Goal: Task Accomplishment & Management: Manage account settings

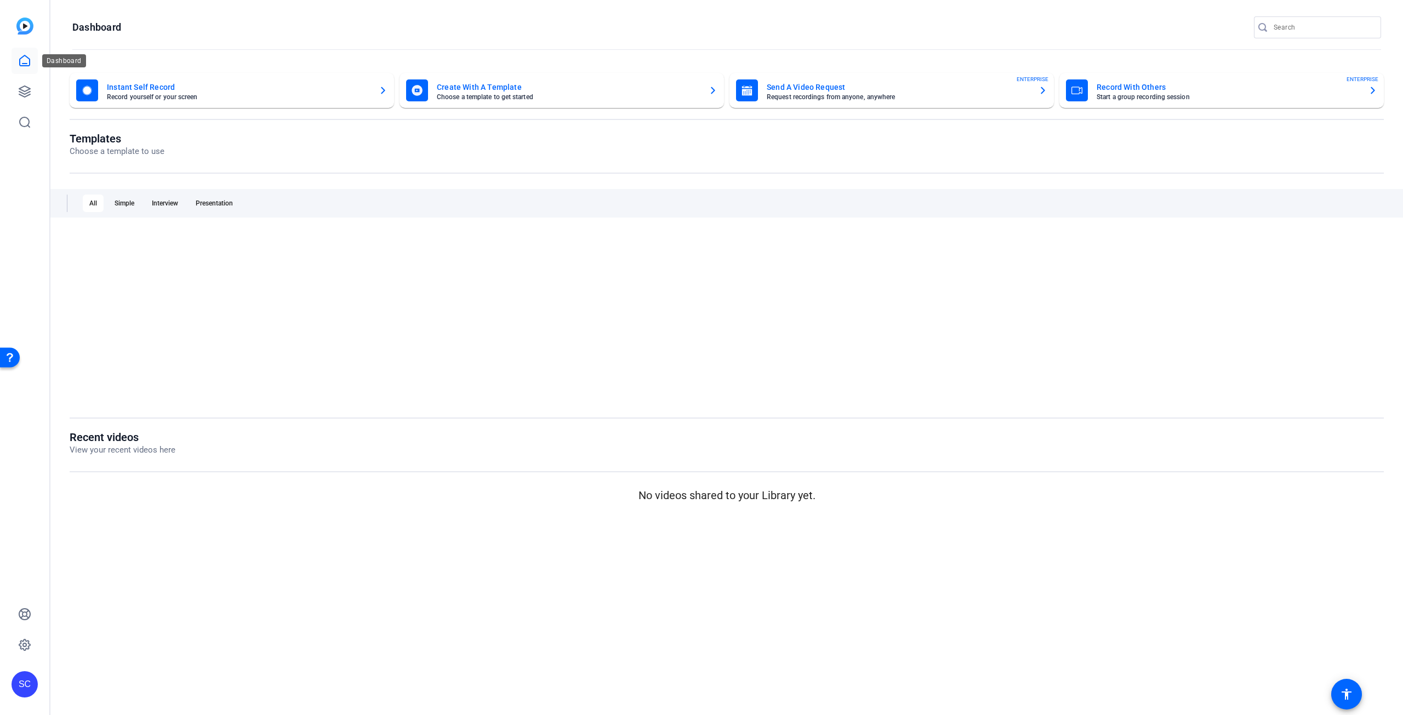
click at [26, 64] on icon at bounding box center [25, 60] width 10 height 10
click at [24, 85] on icon at bounding box center [24, 91] width 13 height 13
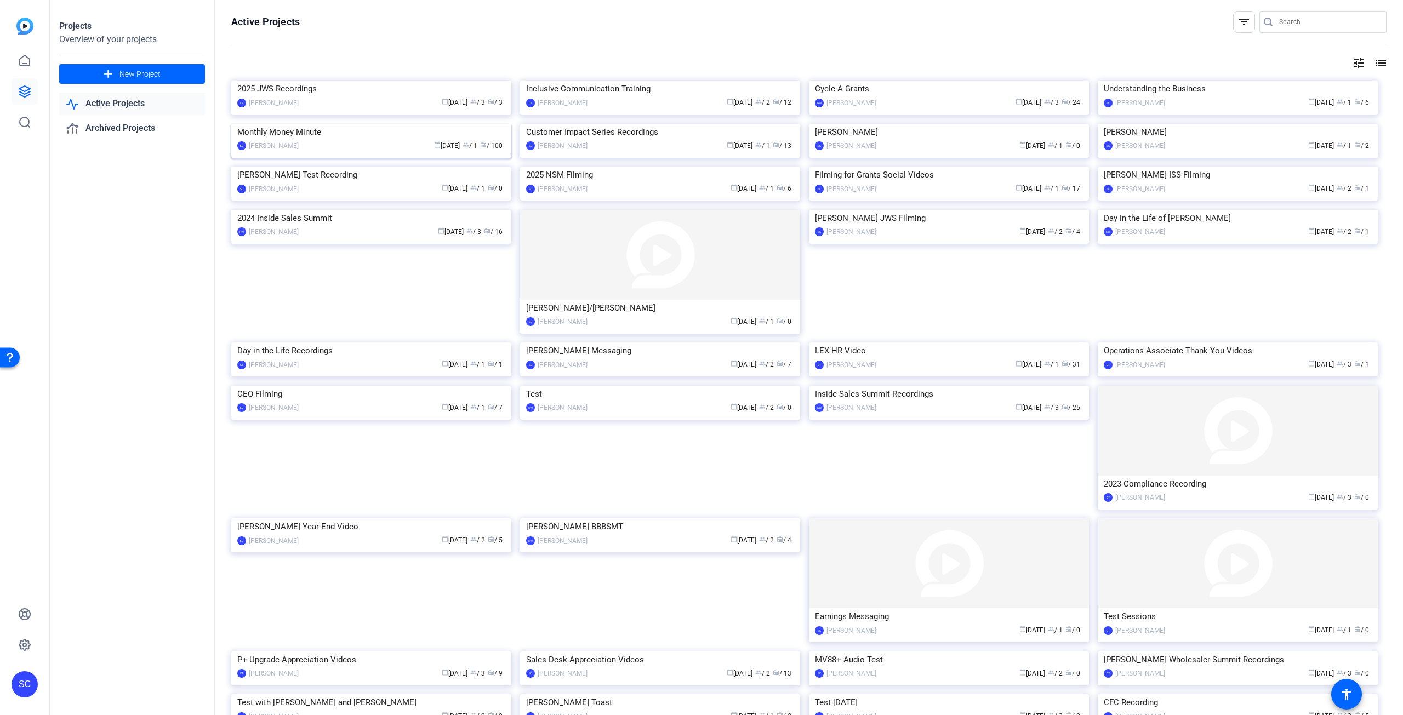
click at [294, 124] on img at bounding box center [371, 124] width 280 height 0
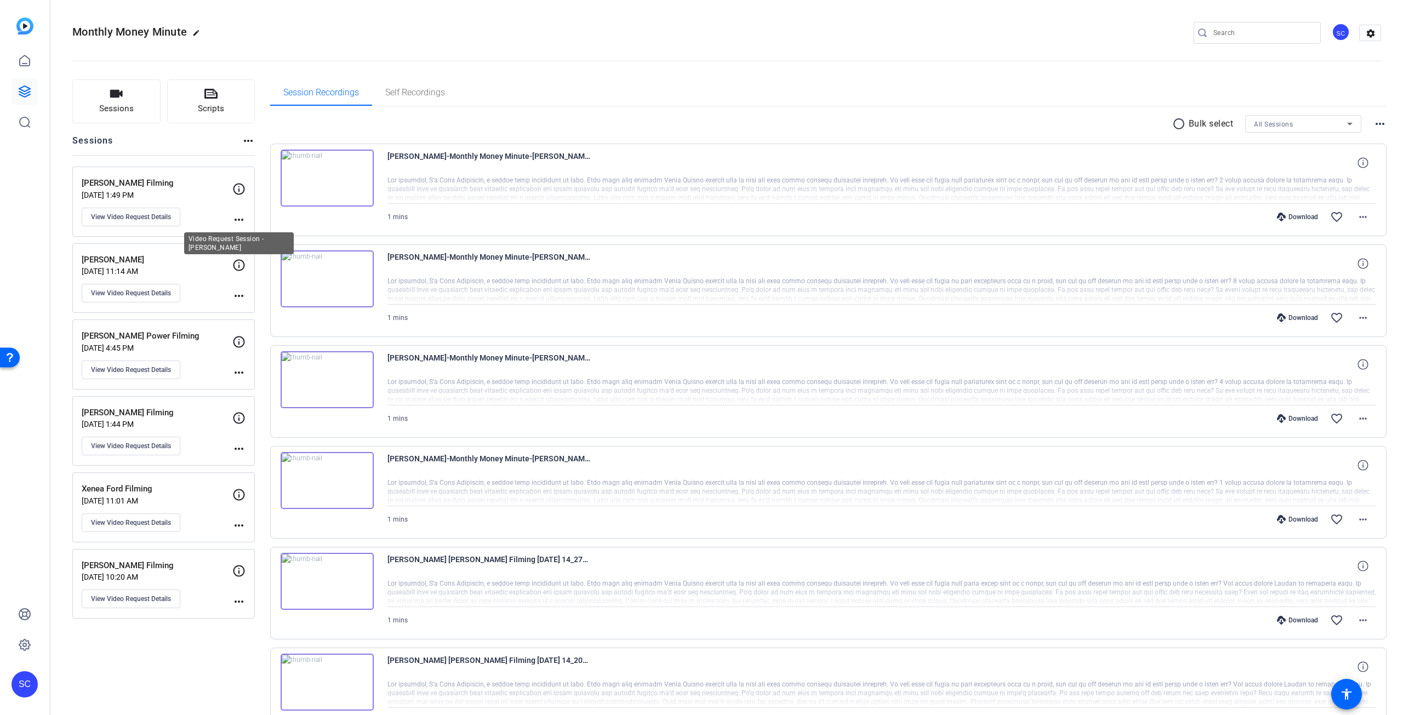
click at [238, 269] on icon at bounding box center [238, 265] width 13 height 13
click at [241, 296] on mat-icon "more_horiz" at bounding box center [238, 295] width 13 height 13
click at [147, 294] on div at bounding box center [701, 357] width 1403 height 715
click at [147, 294] on span "View Video Request Details" at bounding box center [131, 293] width 80 height 9
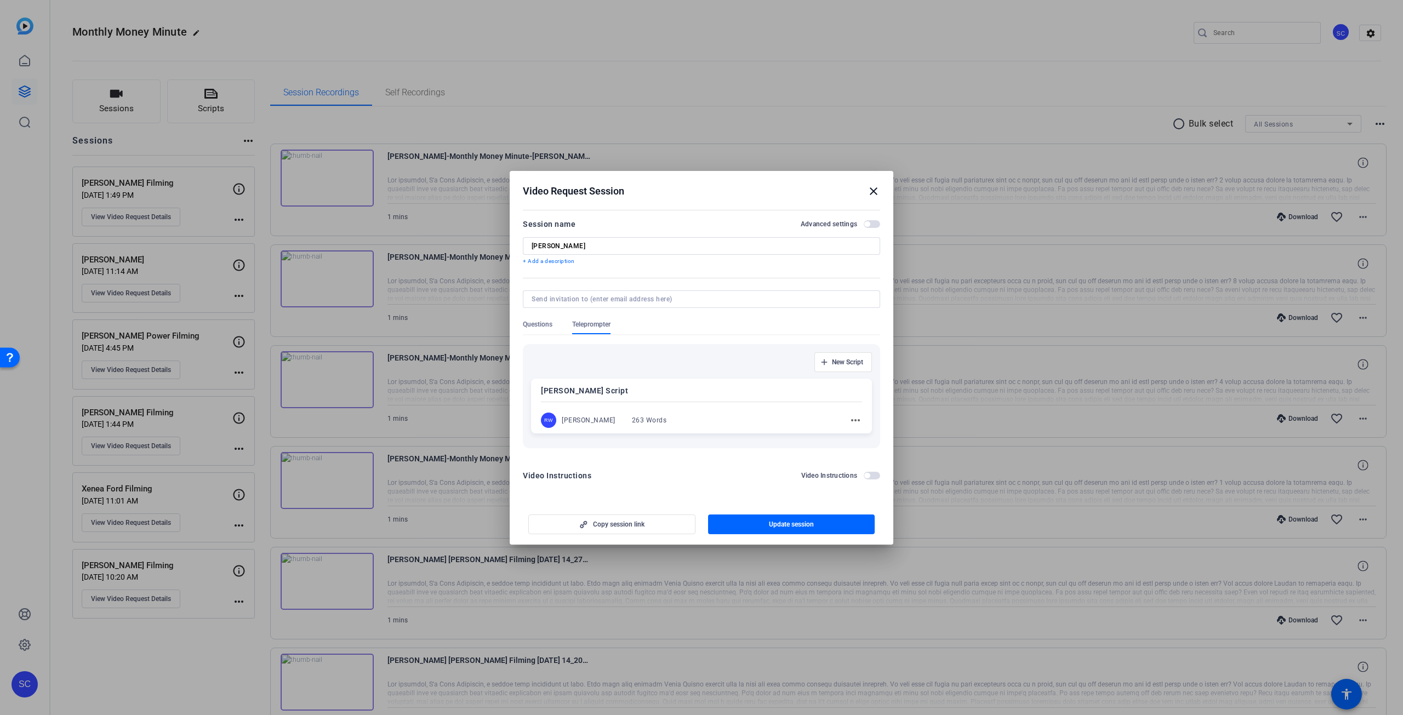
click at [873, 193] on mat-icon "close" at bounding box center [873, 191] width 13 height 13
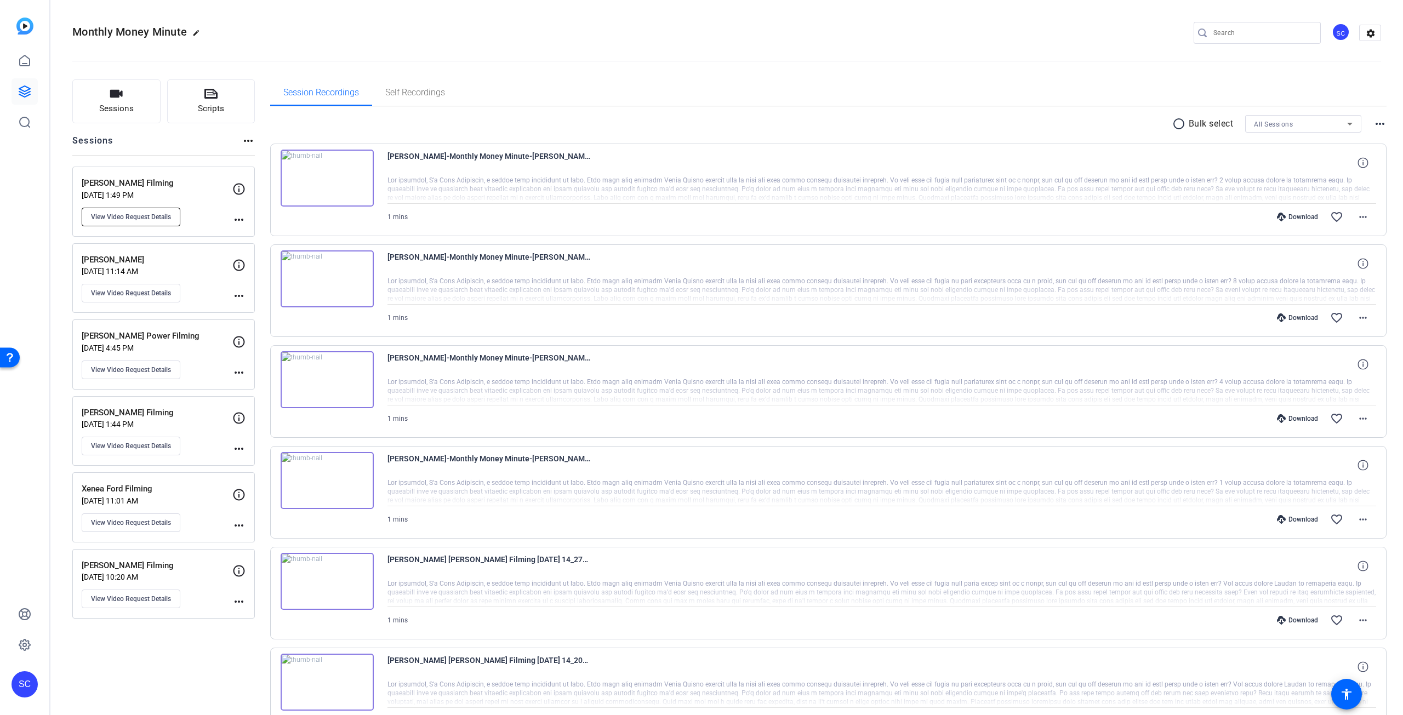
click at [130, 215] on span "View Video Request Details" at bounding box center [131, 217] width 80 height 9
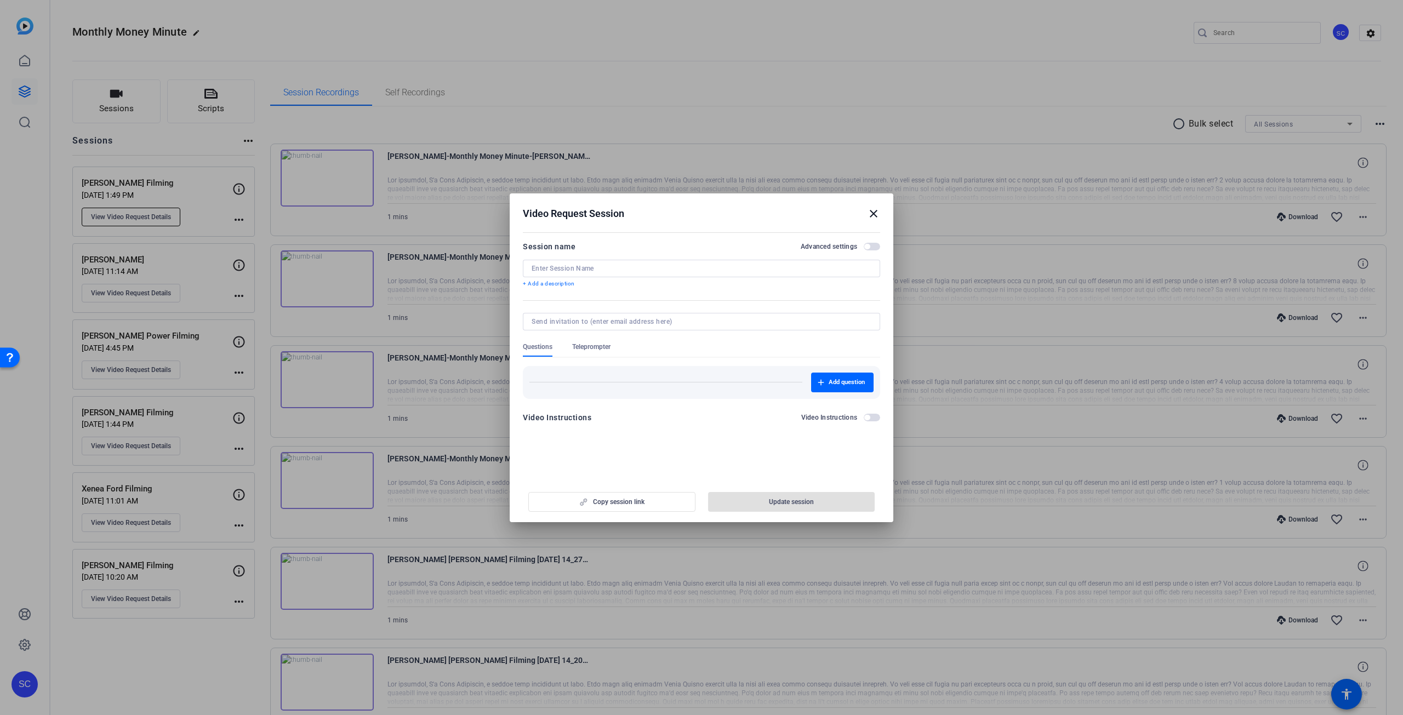
type input "[PERSON_NAME] Filming"
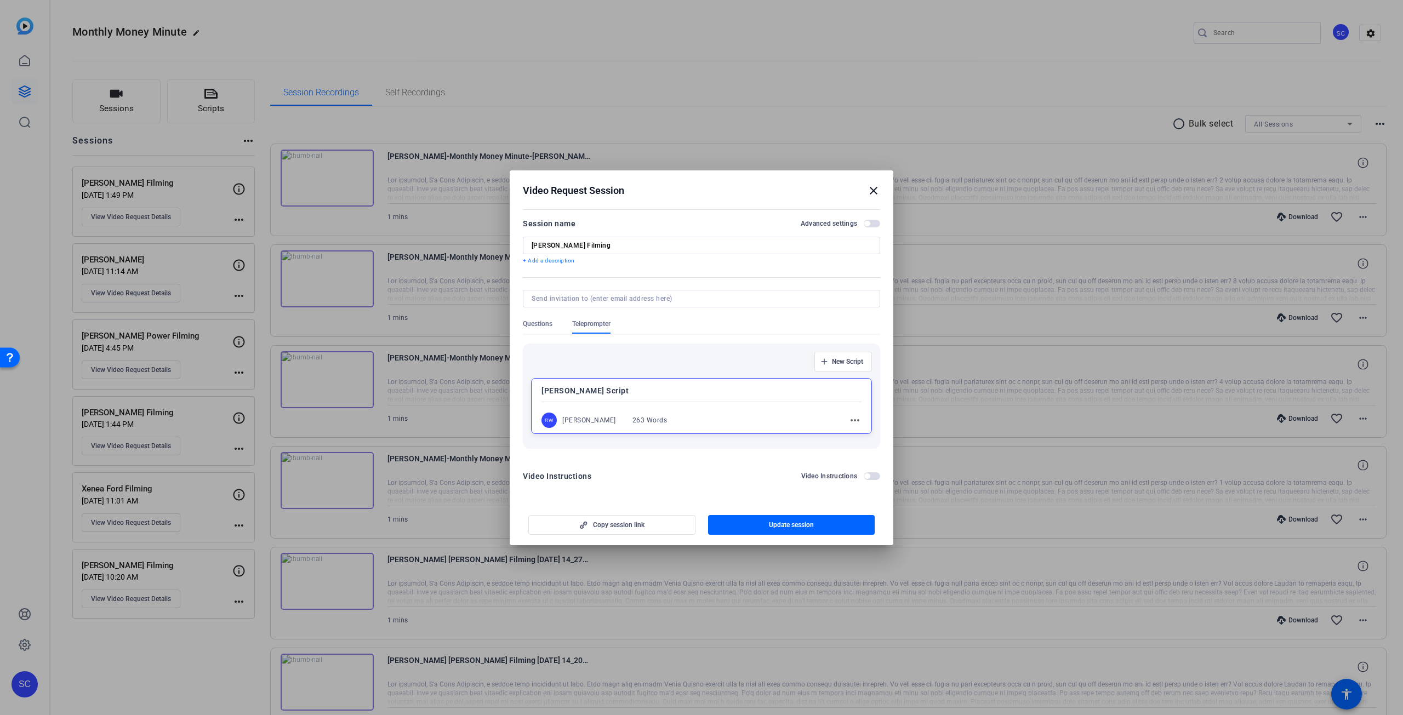
click at [872, 189] on mat-icon "close" at bounding box center [873, 190] width 13 height 13
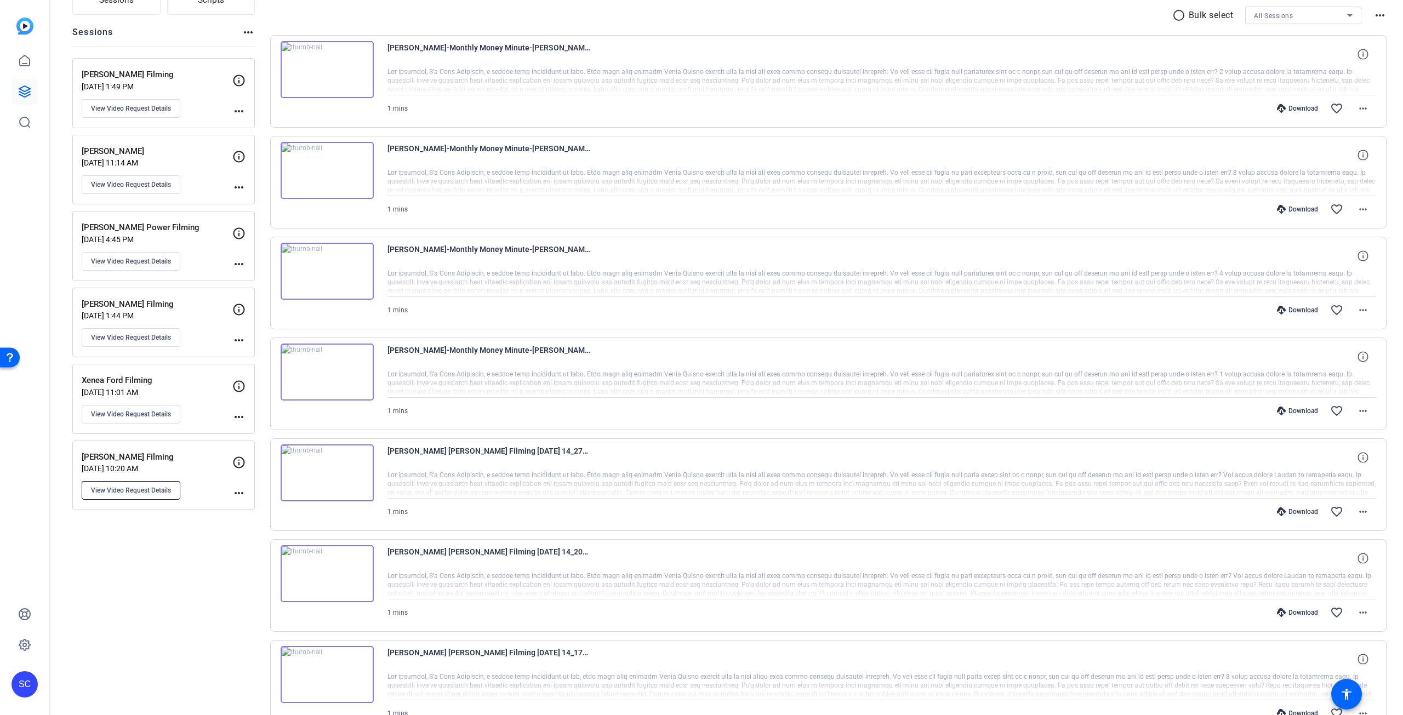
scroll to position [110, 0]
click at [138, 492] on span "View Video Request Details" at bounding box center [131, 489] width 80 height 9
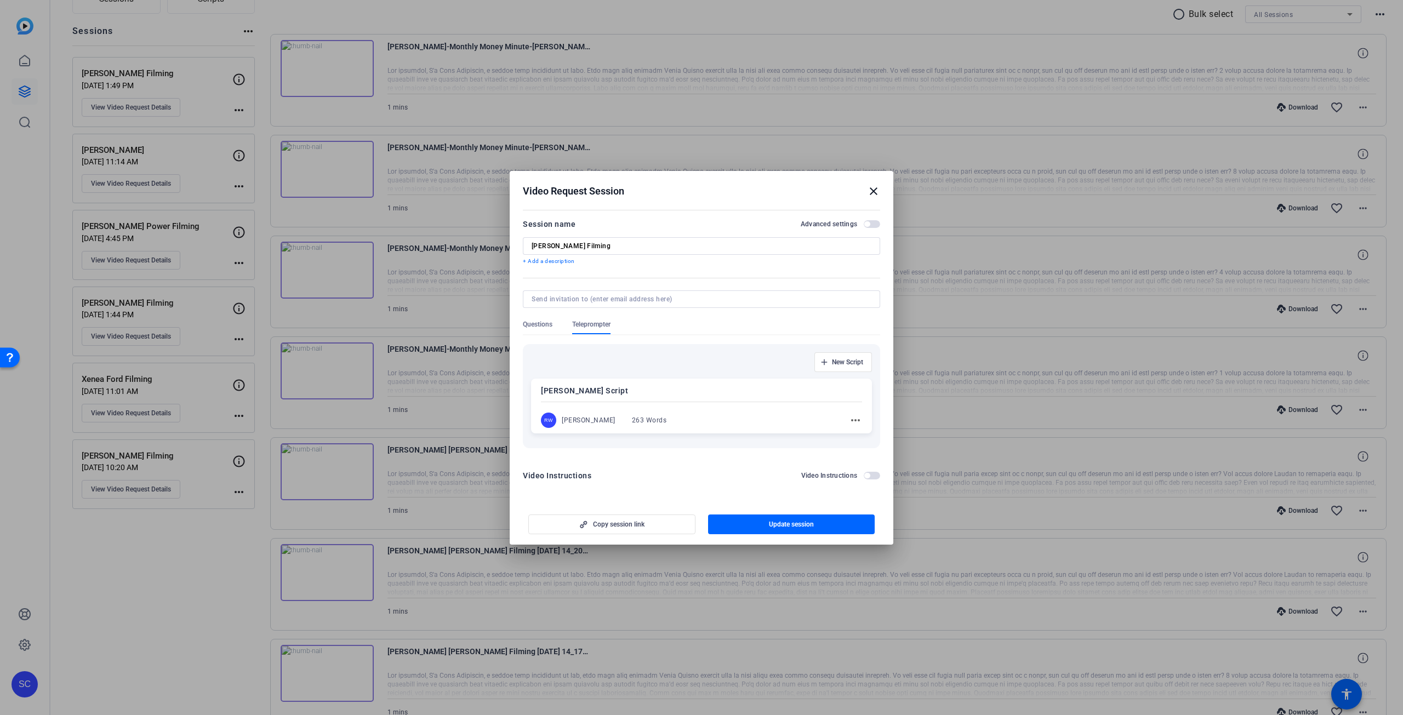
click at [873, 193] on mat-icon "close" at bounding box center [873, 191] width 13 height 13
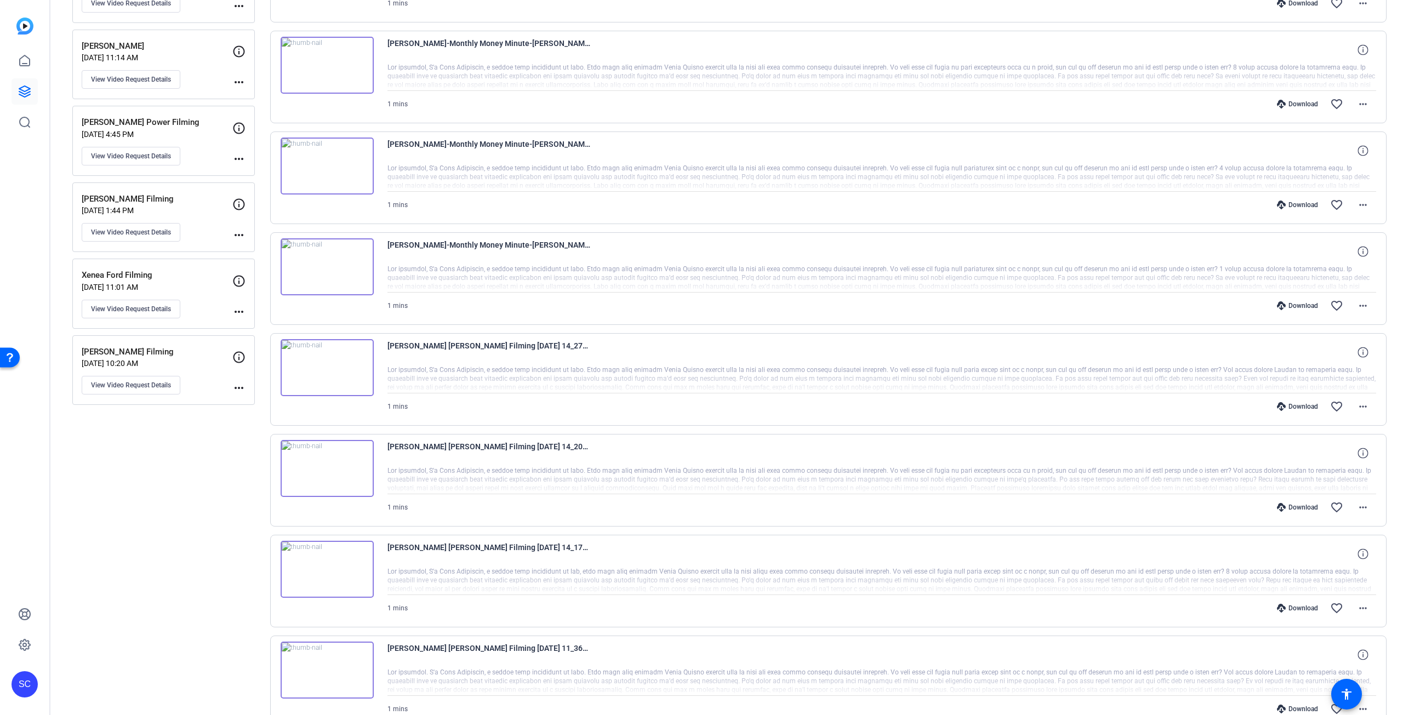
scroll to position [219, 0]
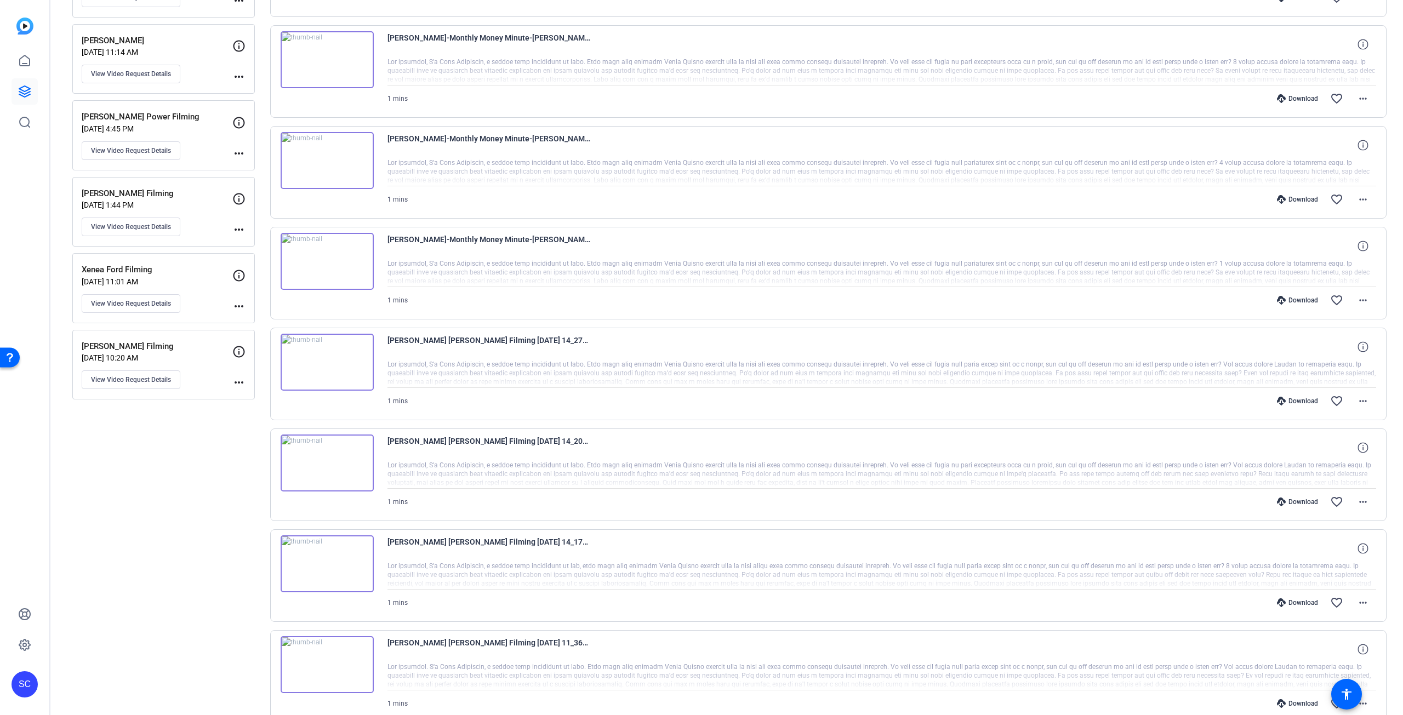
click at [157, 350] on p "[PERSON_NAME] Filming" at bounding box center [157, 346] width 151 height 13
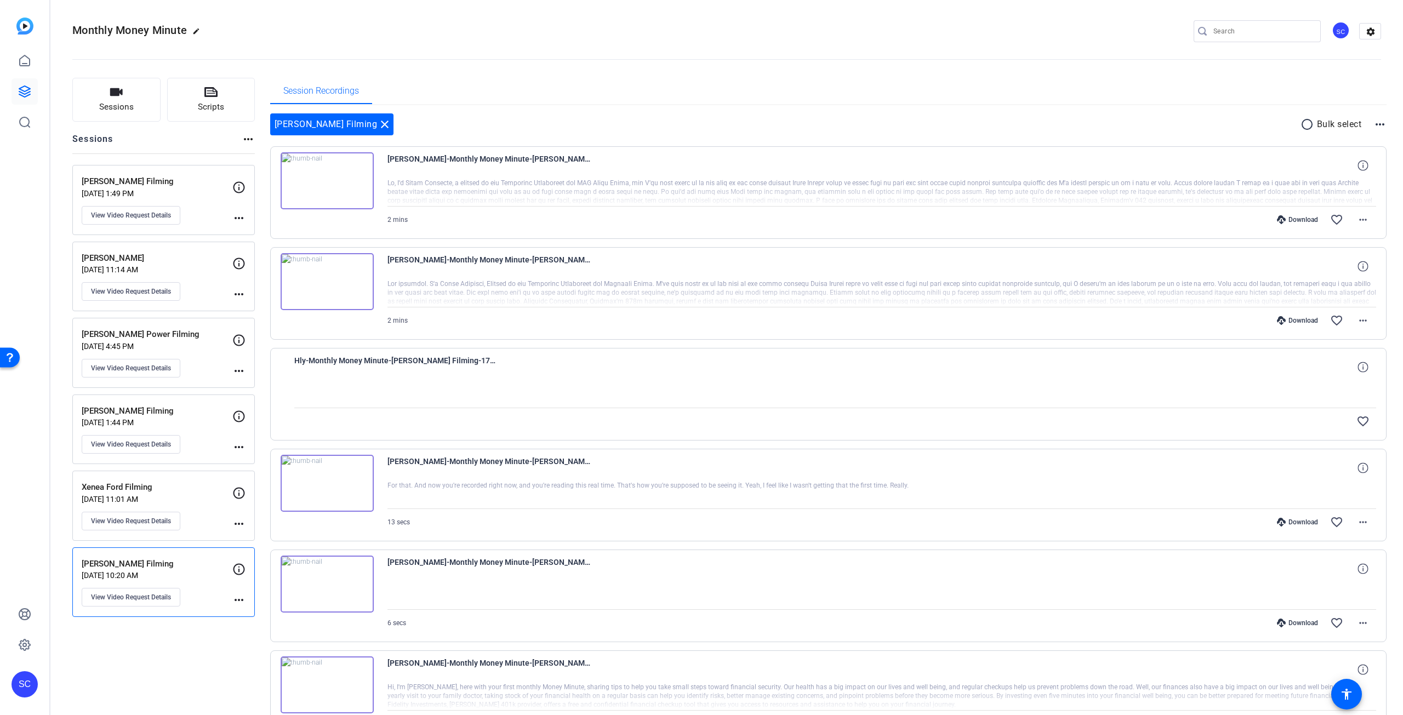
scroll to position [0, 0]
click at [241, 298] on mat-icon "more_horiz" at bounding box center [238, 295] width 13 height 13
click at [156, 295] on div at bounding box center [701, 357] width 1403 height 715
click at [156, 295] on span "View Video Request Details" at bounding box center [131, 293] width 80 height 9
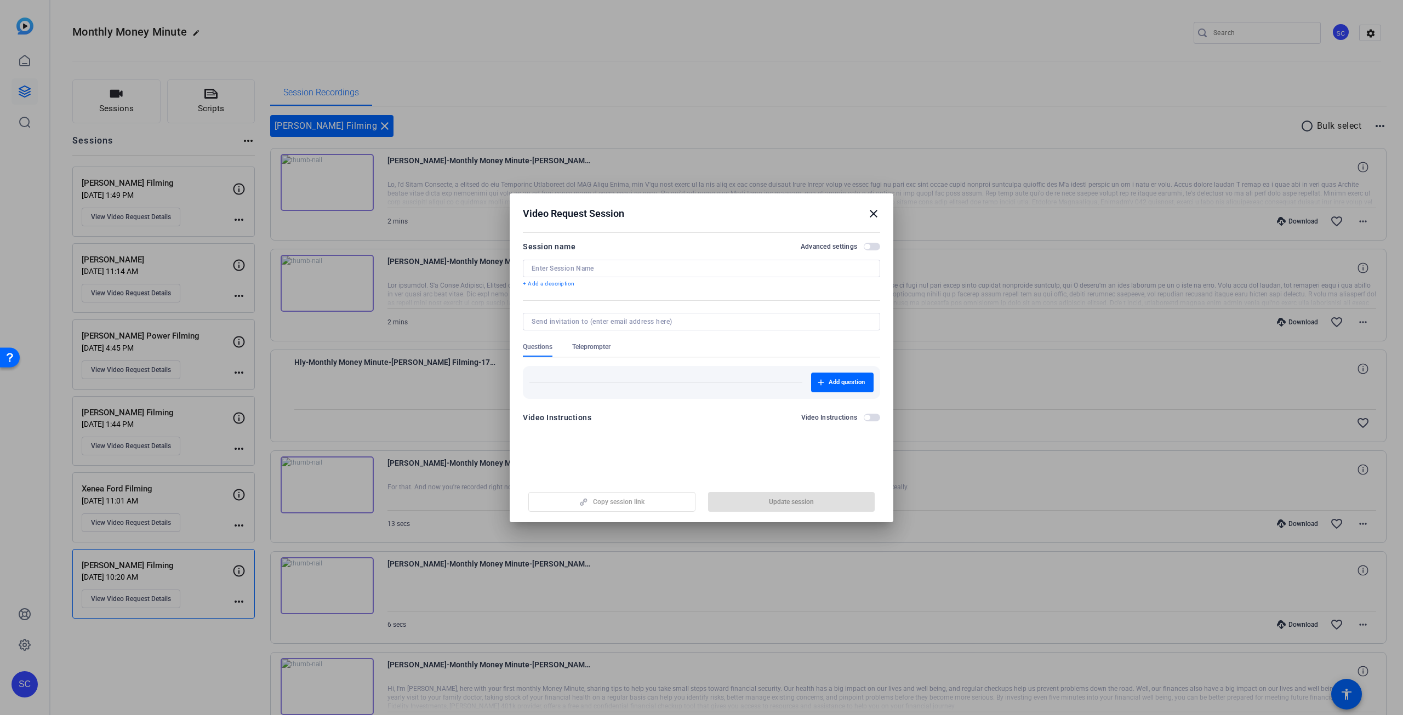
type input "[PERSON_NAME]"
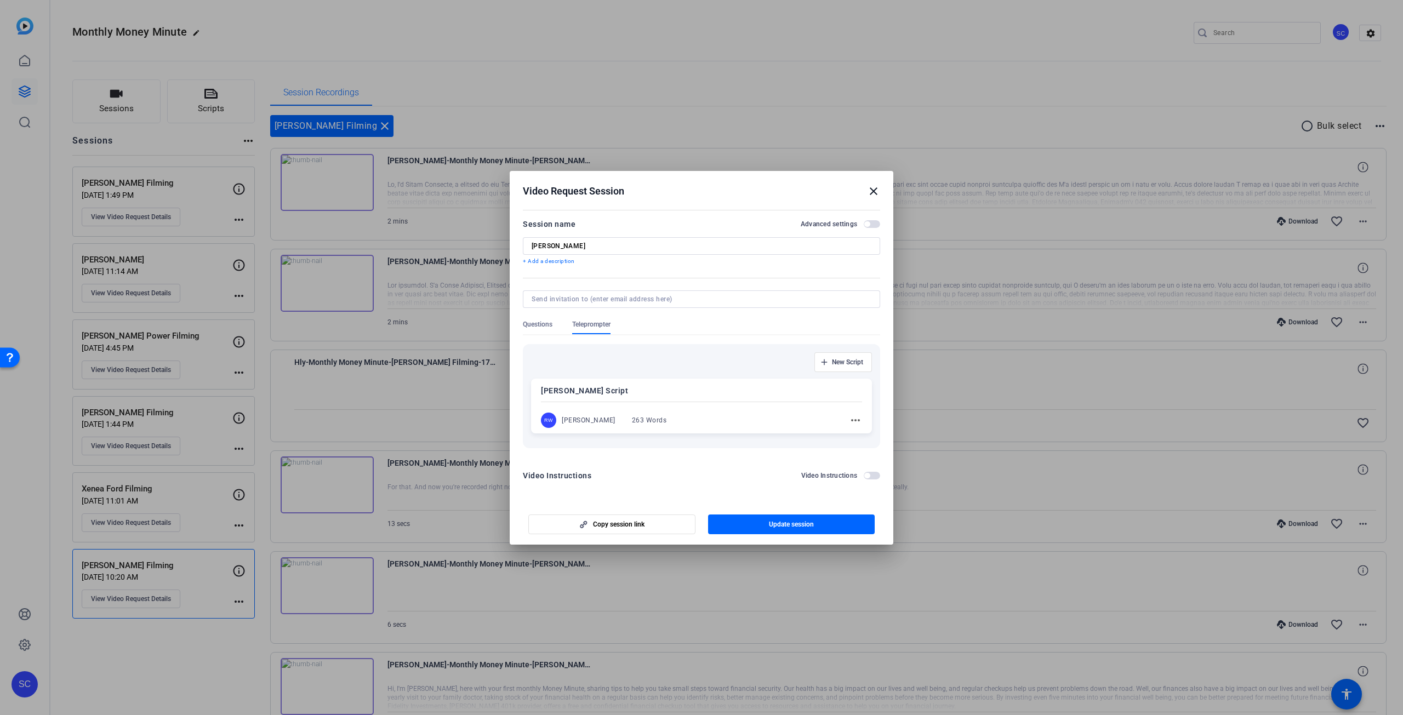
click at [534, 324] on span "Questions" at bounding box center [538, 324] width 30 height 9
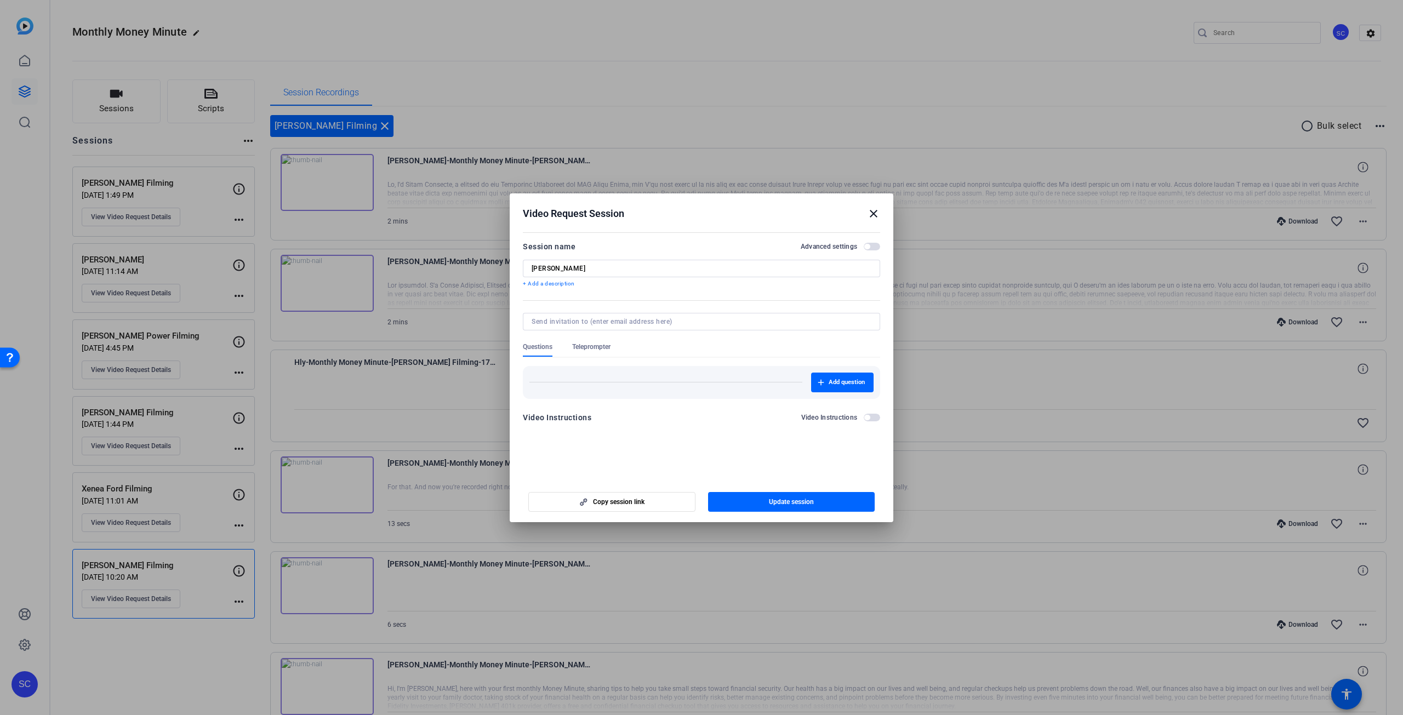
click at [602, 346] on span "Teleprompter" at bounding box center [591, 346] width 38 height 9
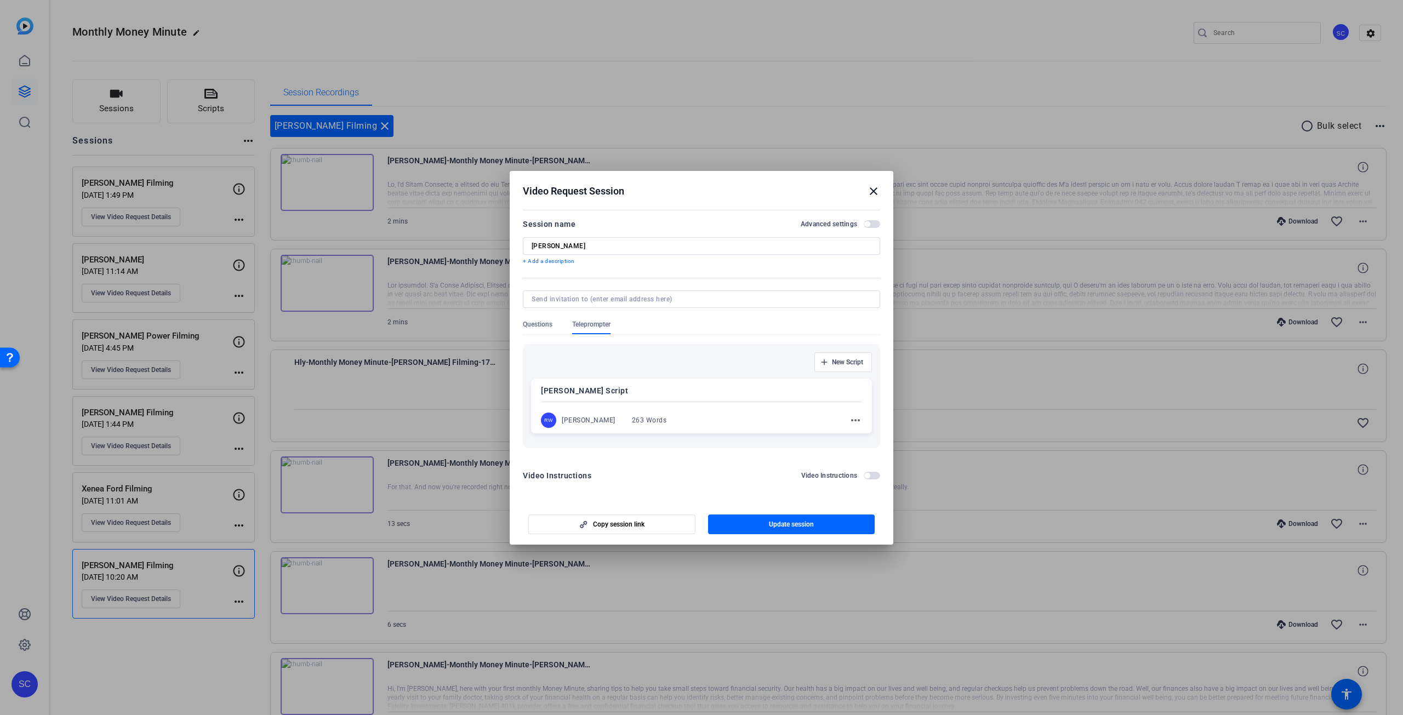
click at [875, 191] on mat-icon "close" at bounding box center [873, 191] width 13 height 13
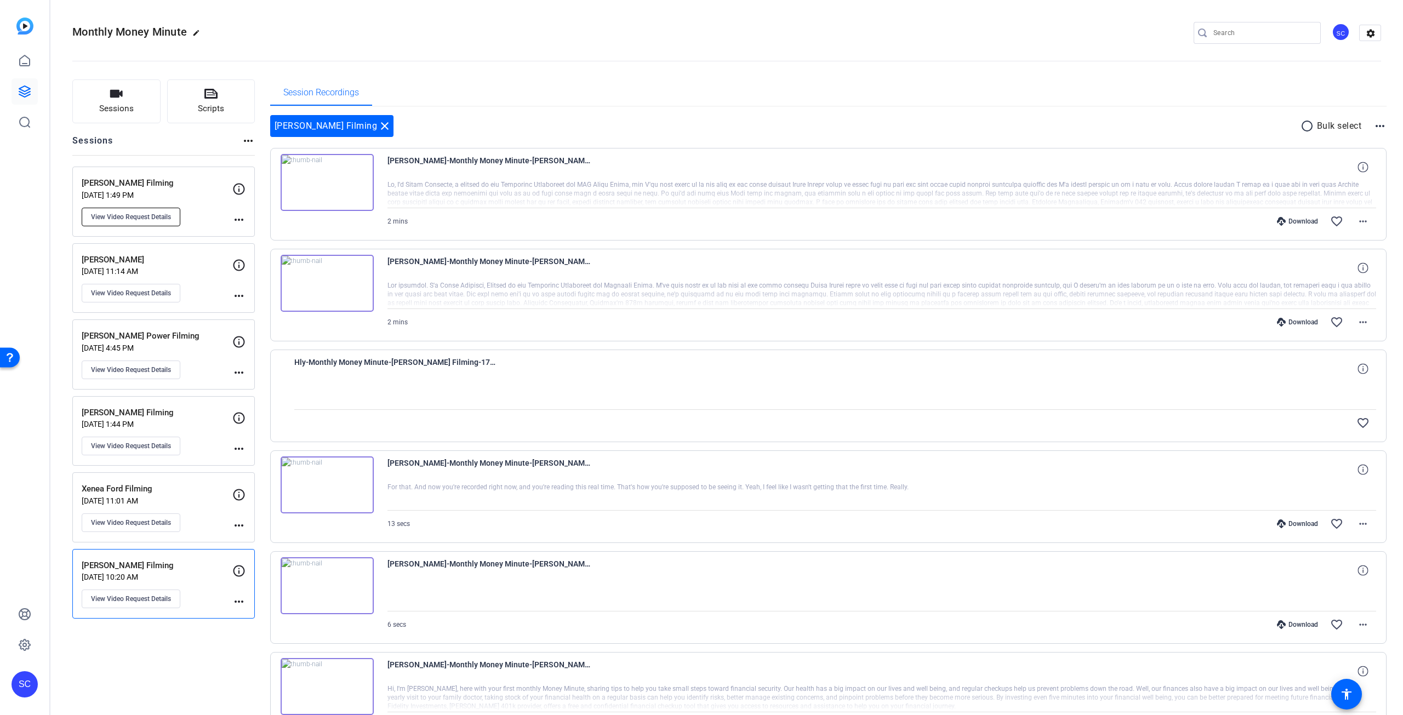
click at [157, 219] on span "View Video Request Details" at bounding box center [131, 217] width 80 height 9
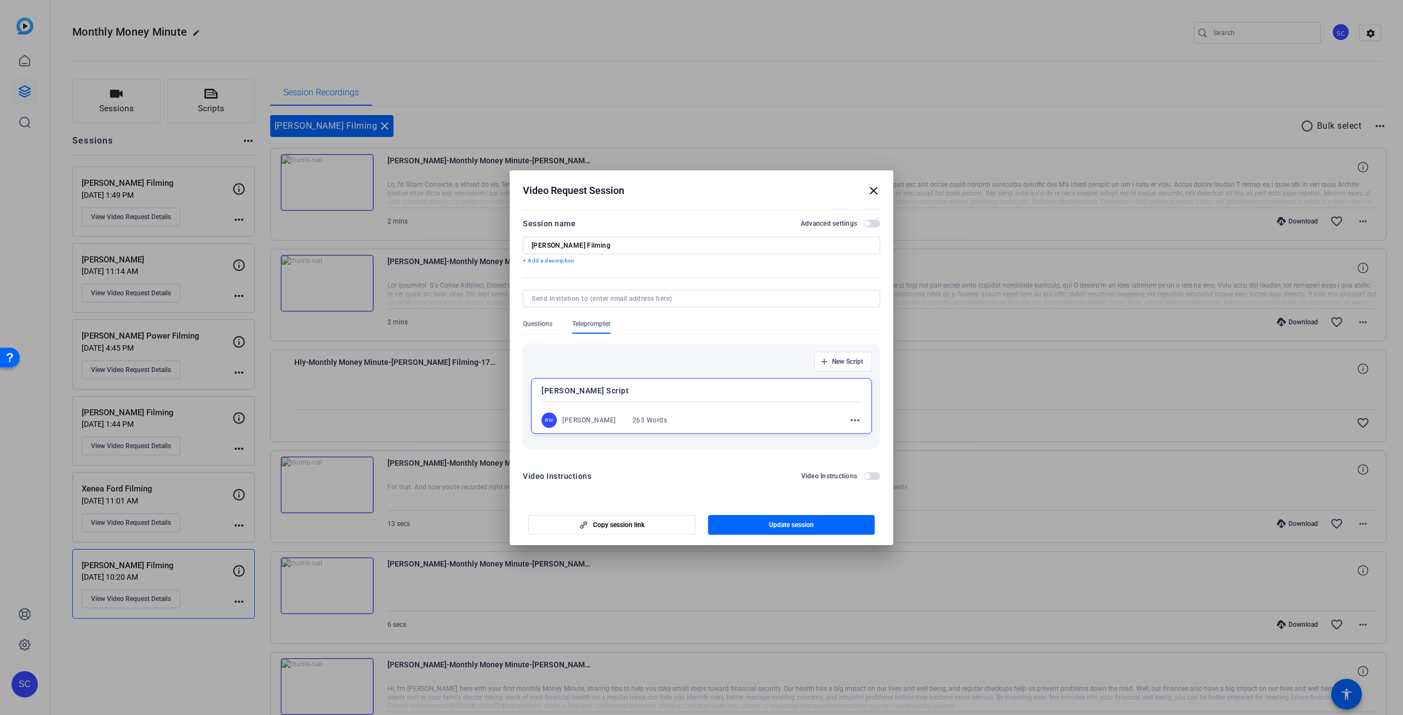
click at [873, 191] on mat-icon "close" at bounding box center [873, 190] width 13 height 13
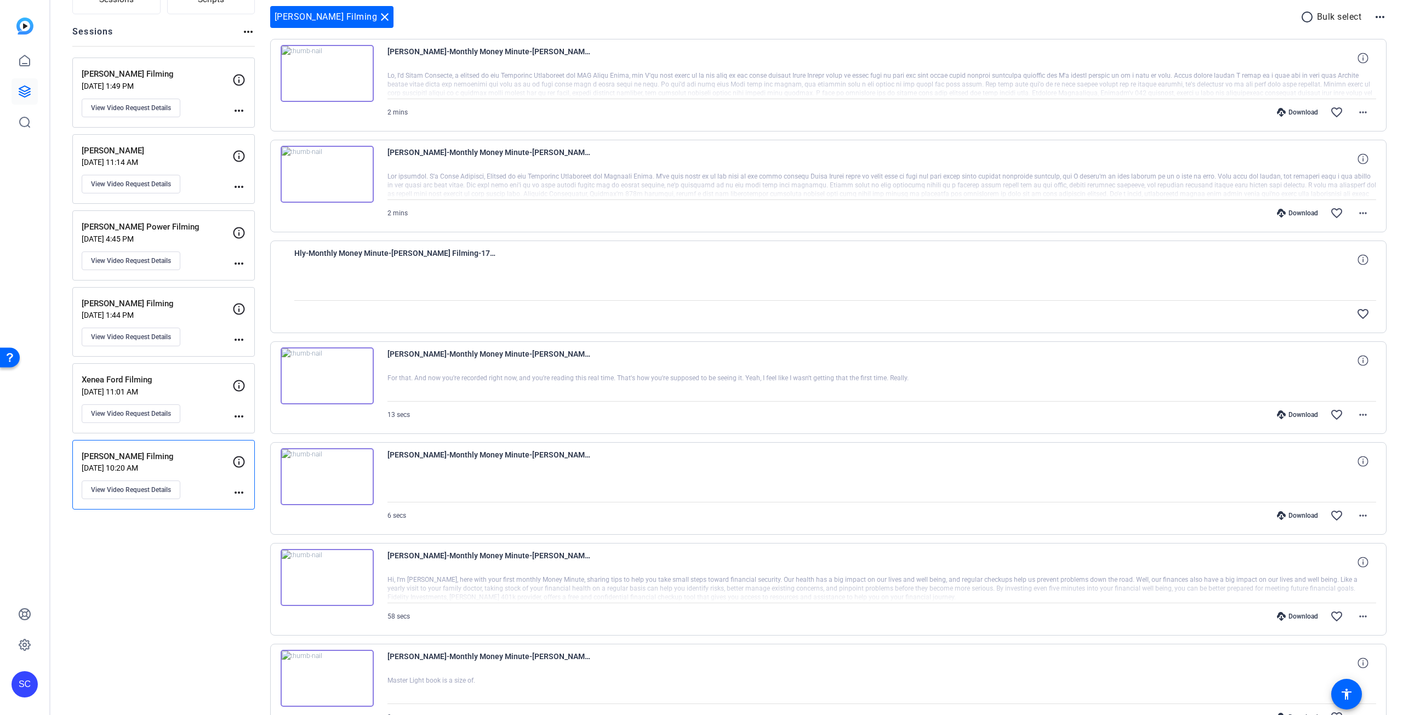
scroll to position [107, 0]
click at [321, 168] on img at bounding box center [327, 176] width 93 height 57
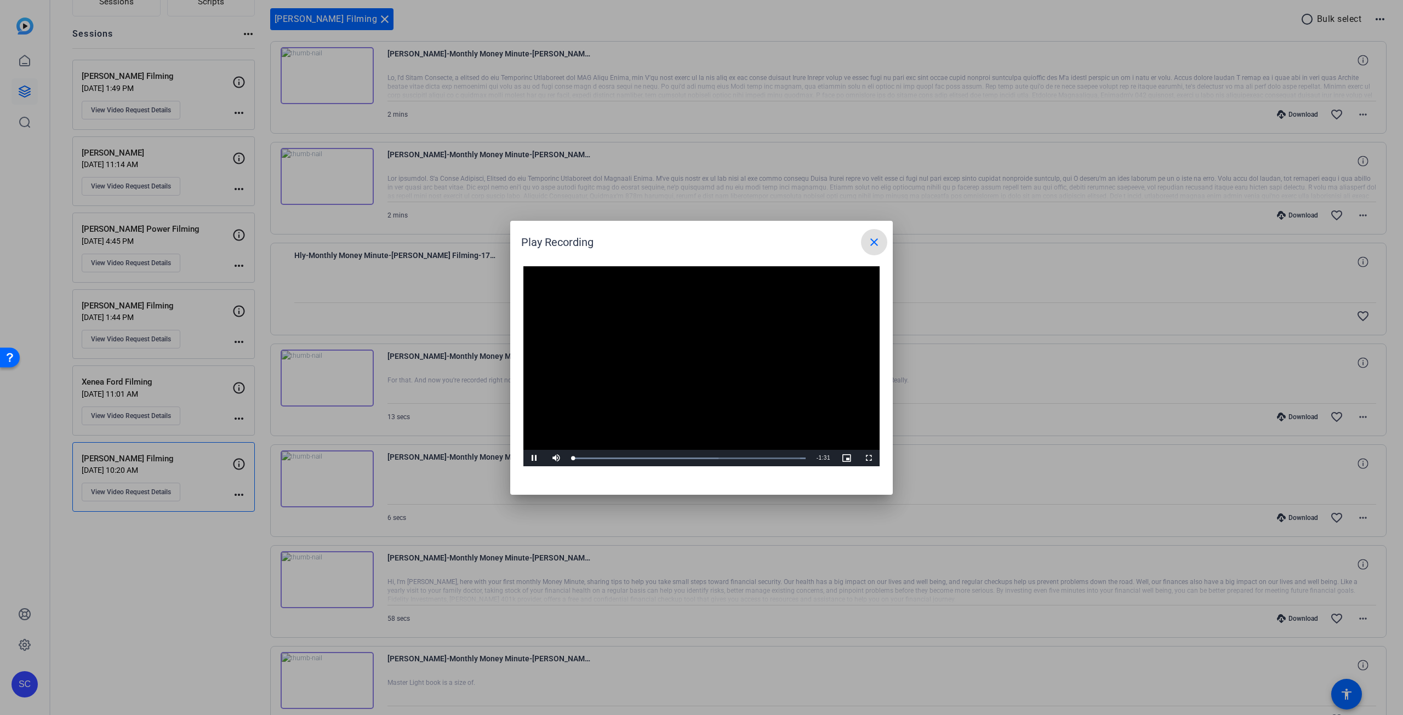
click at [697, 367] on video "Video Player" at bounding box center [701, 366] width 356 height 201
click at [535, 458] on span "Video Player" at bounding box center [534, 458] width 22 height 0
click at [876, 242] on mat-icon "close" at bounding box center [873, 242] width 13 height 13
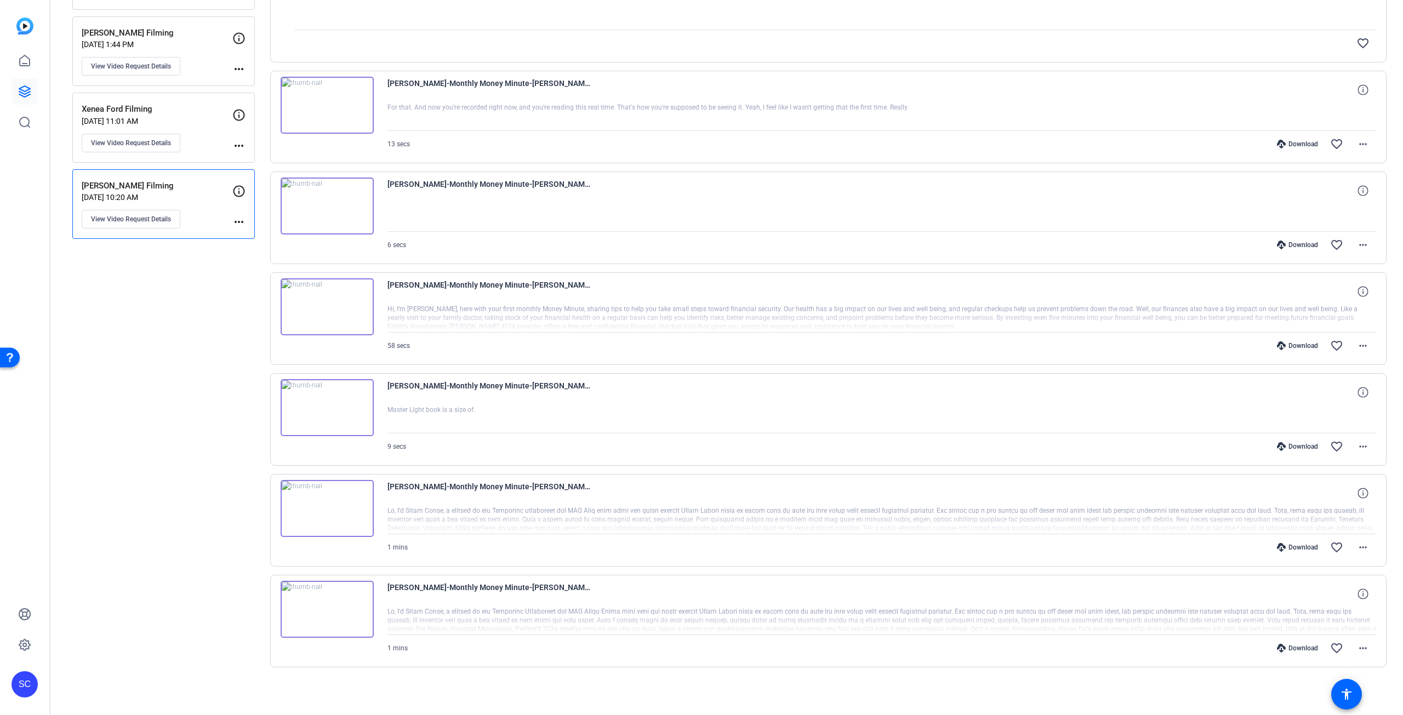
scroll to position [381, 0]
click at [327, 501] on img at bounding box center [327, 507] width 93 height 57
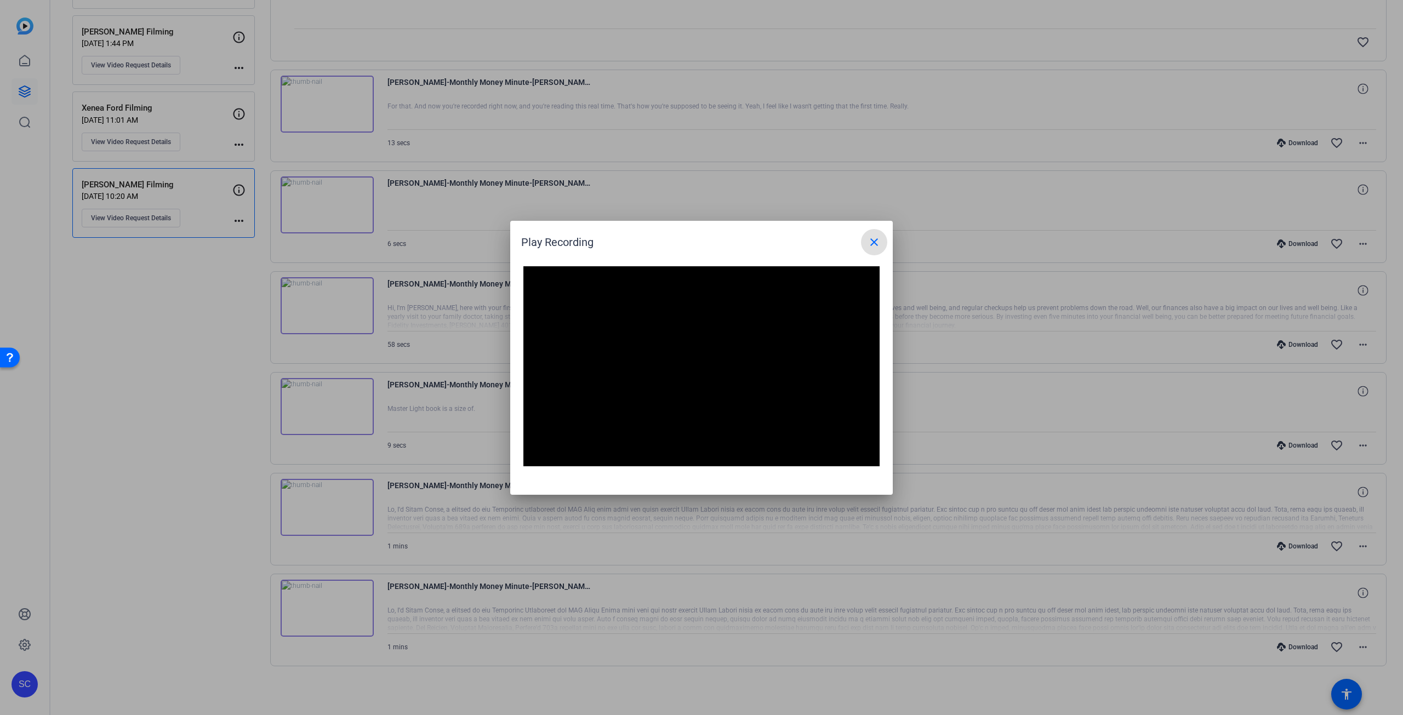
click at [872, 244] on mat-icon "close" at bounding box center [873, 242] width 13 height 13
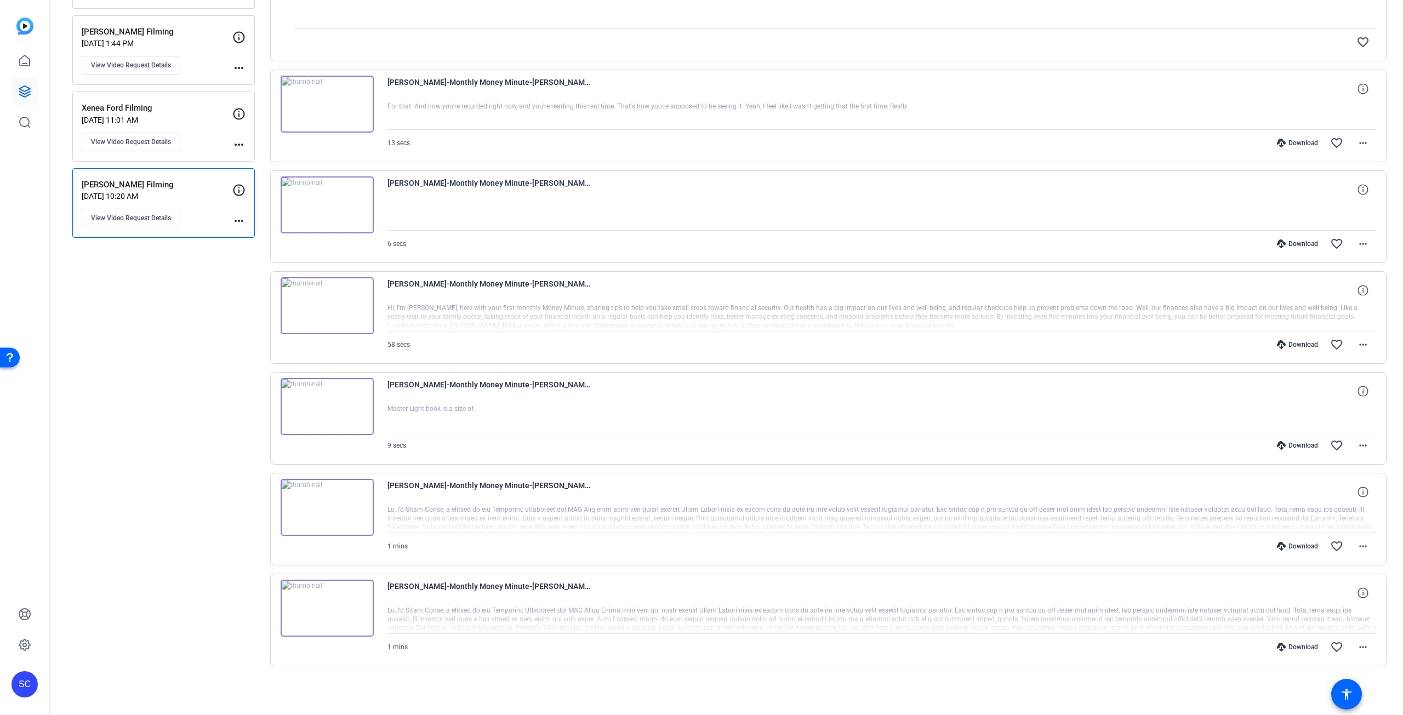
click at [330, 610] on img at bounding box center [327, 608] width 93 height 57
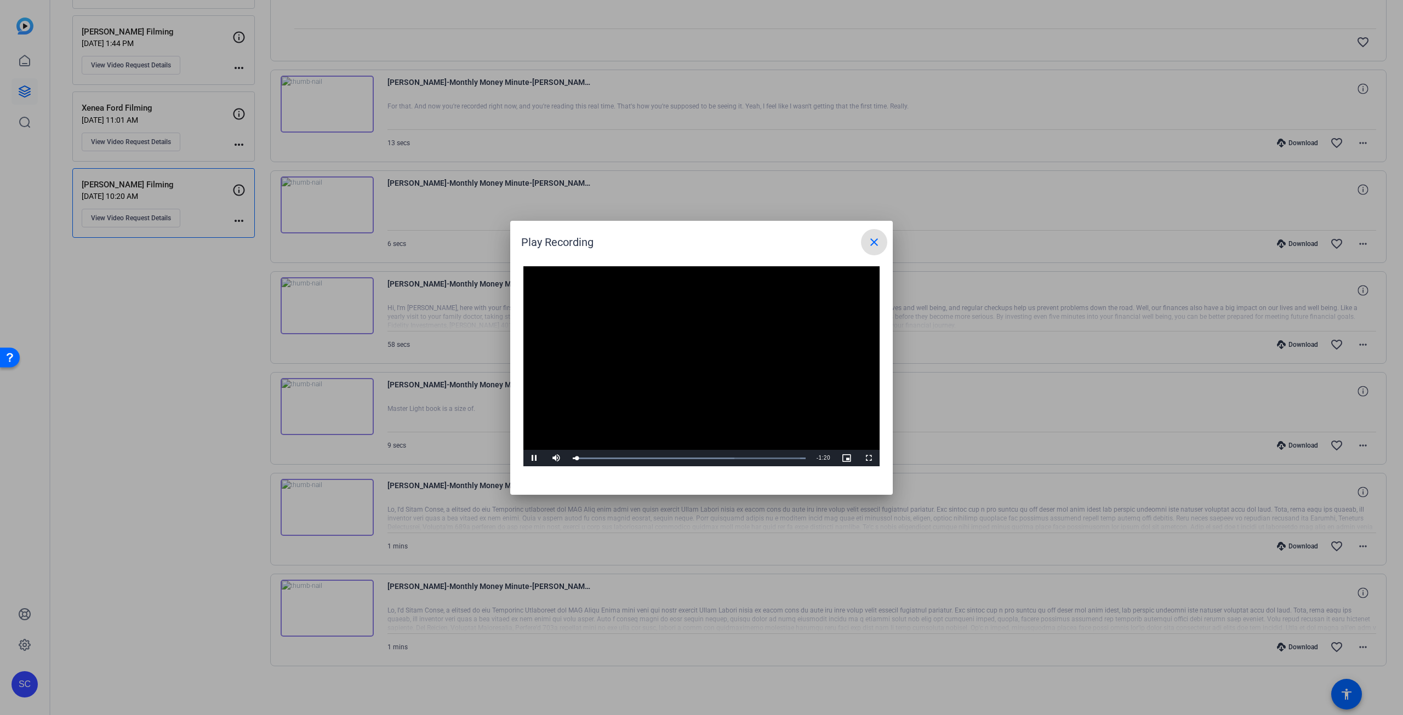
click at [882, 238] on span at bounding box center [874, 242] width 26 height 26
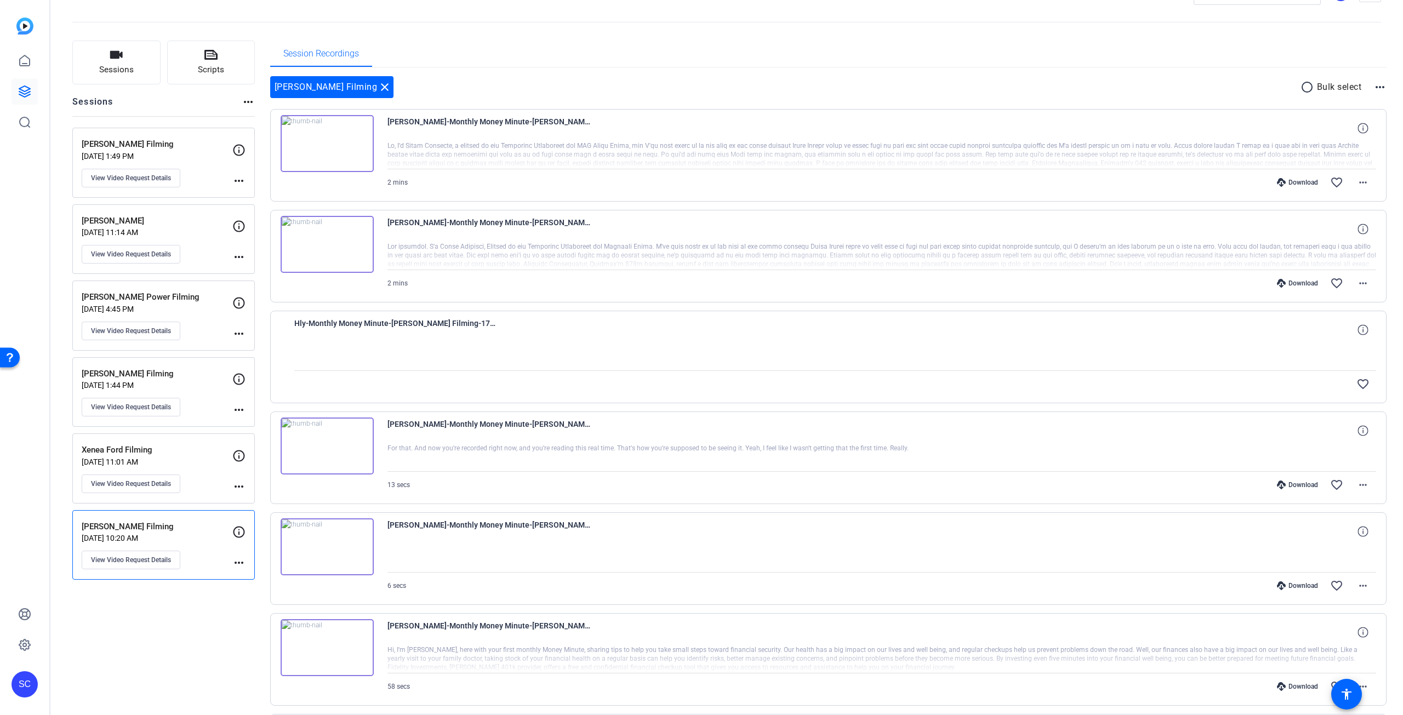
scroll to position [0, 0]
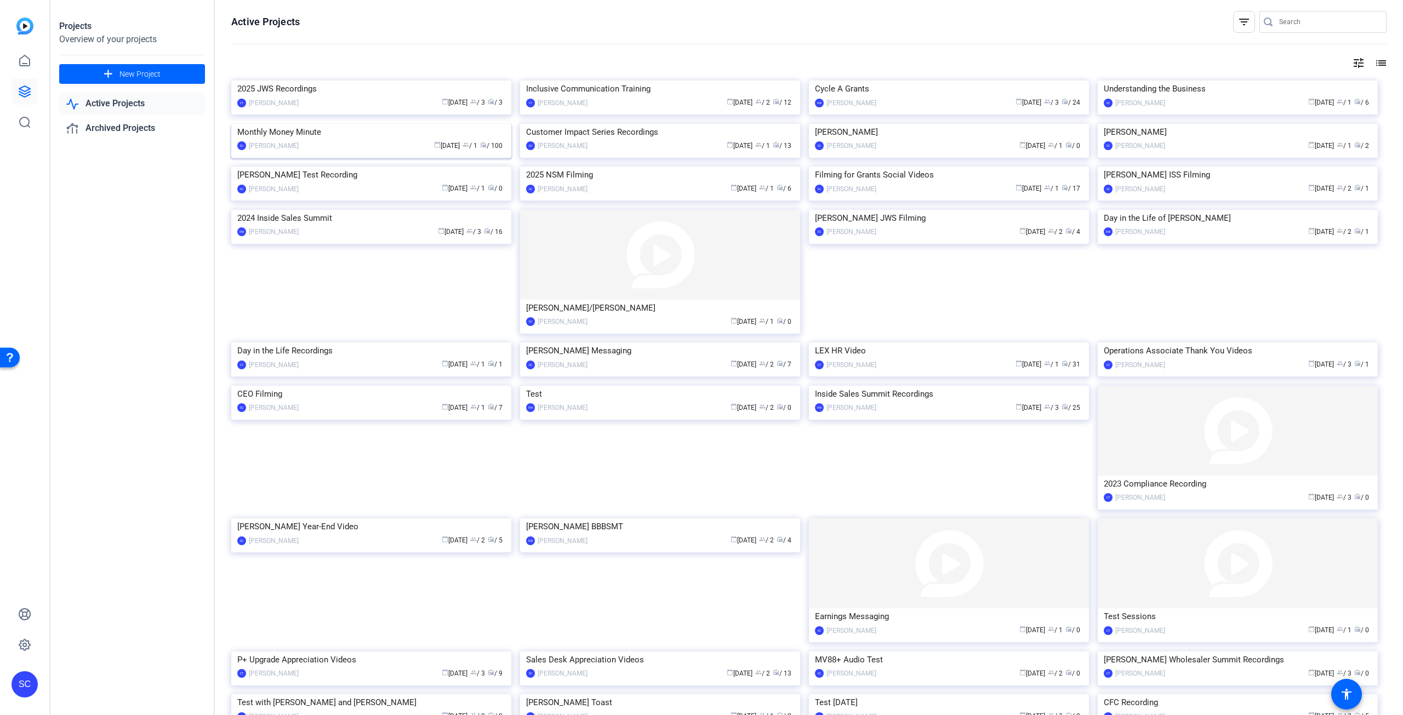
click at [345, 124] on img at bounding box center [371, 124] width 280 height 0
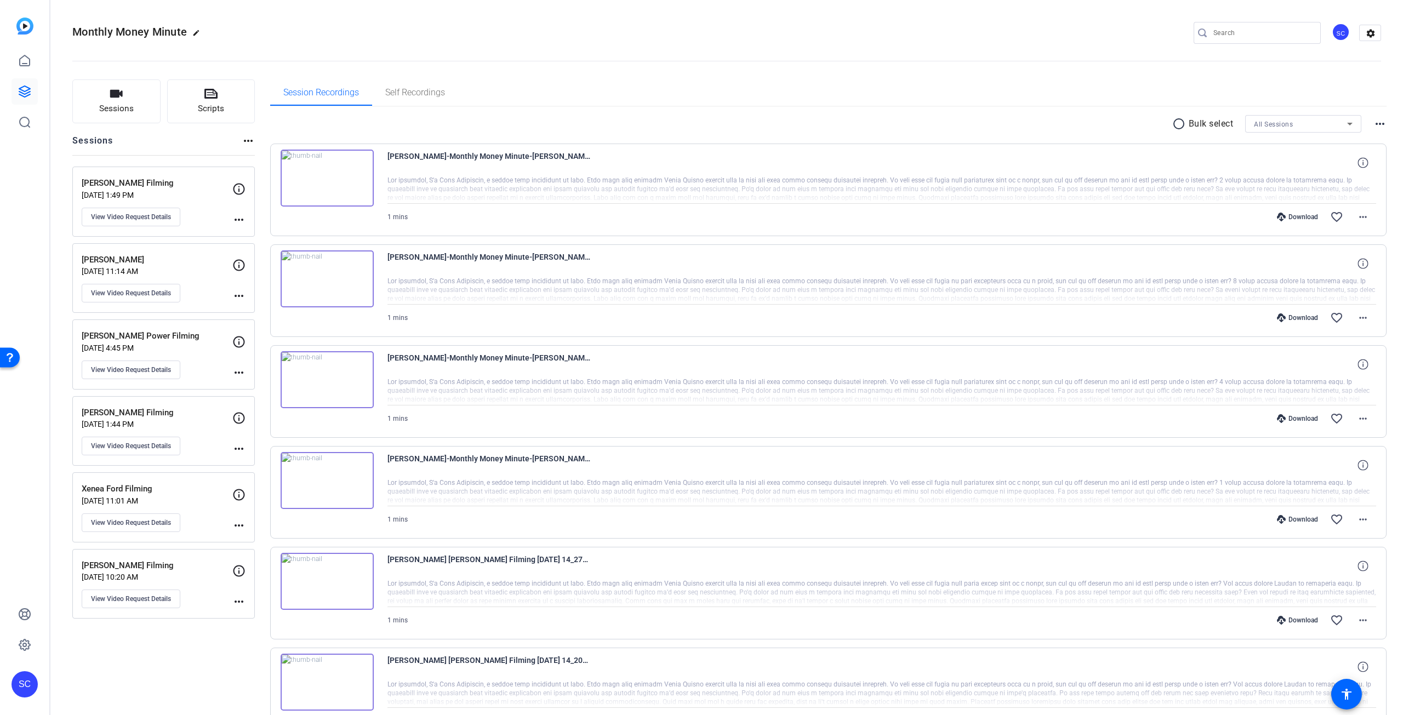
click at [159, 344] on p "[DATE] 4:45 PM" at bounding box center [157, 348] width 151 height 9
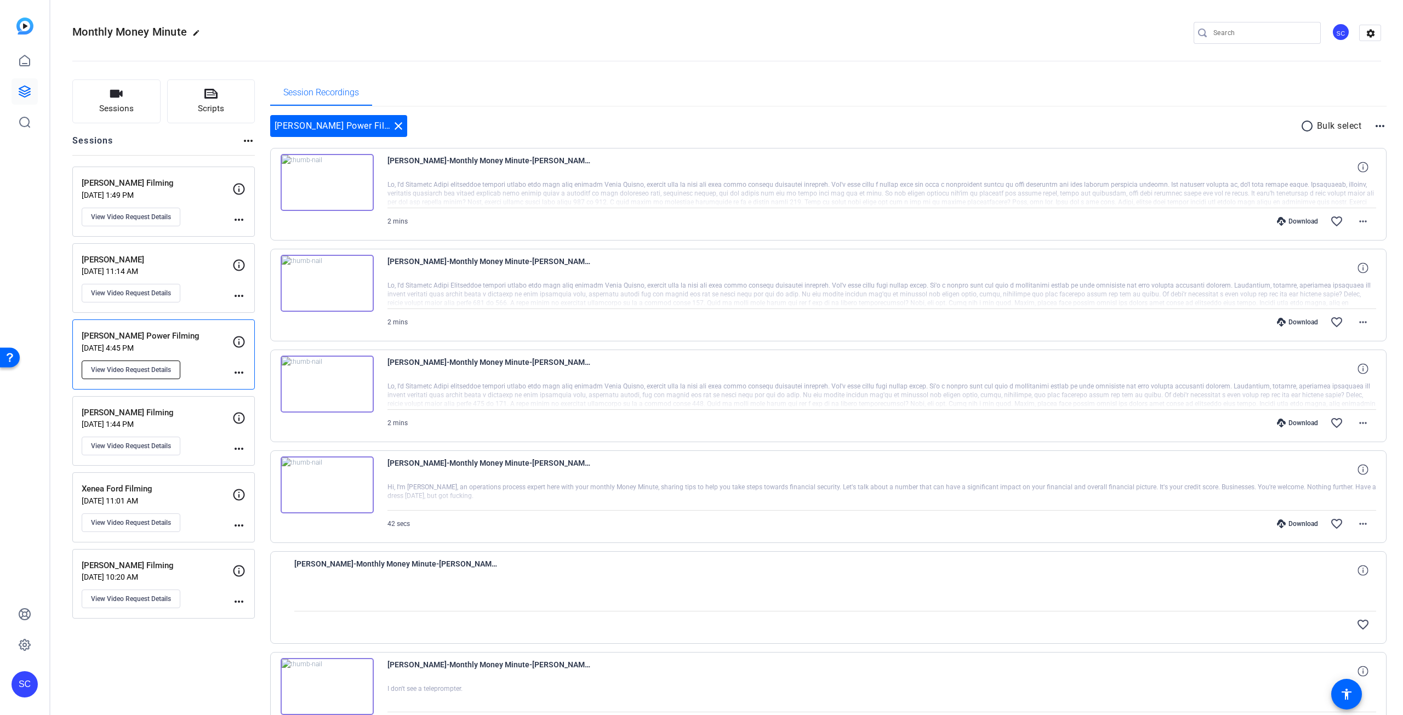
click at [157, 370] on span "View Video Request Details" at bounding box center [131, 370] width 80 height 9
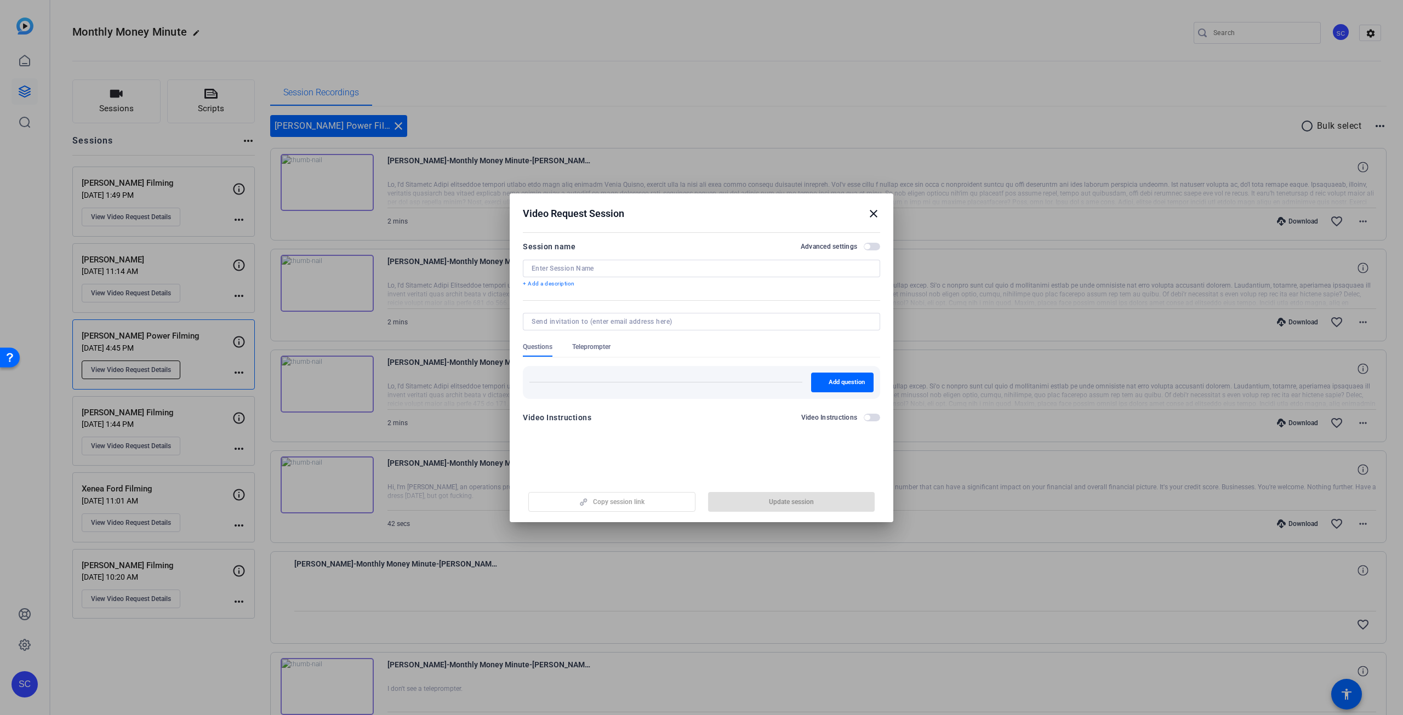
type input "[PERSON_NAME] Power Filming"
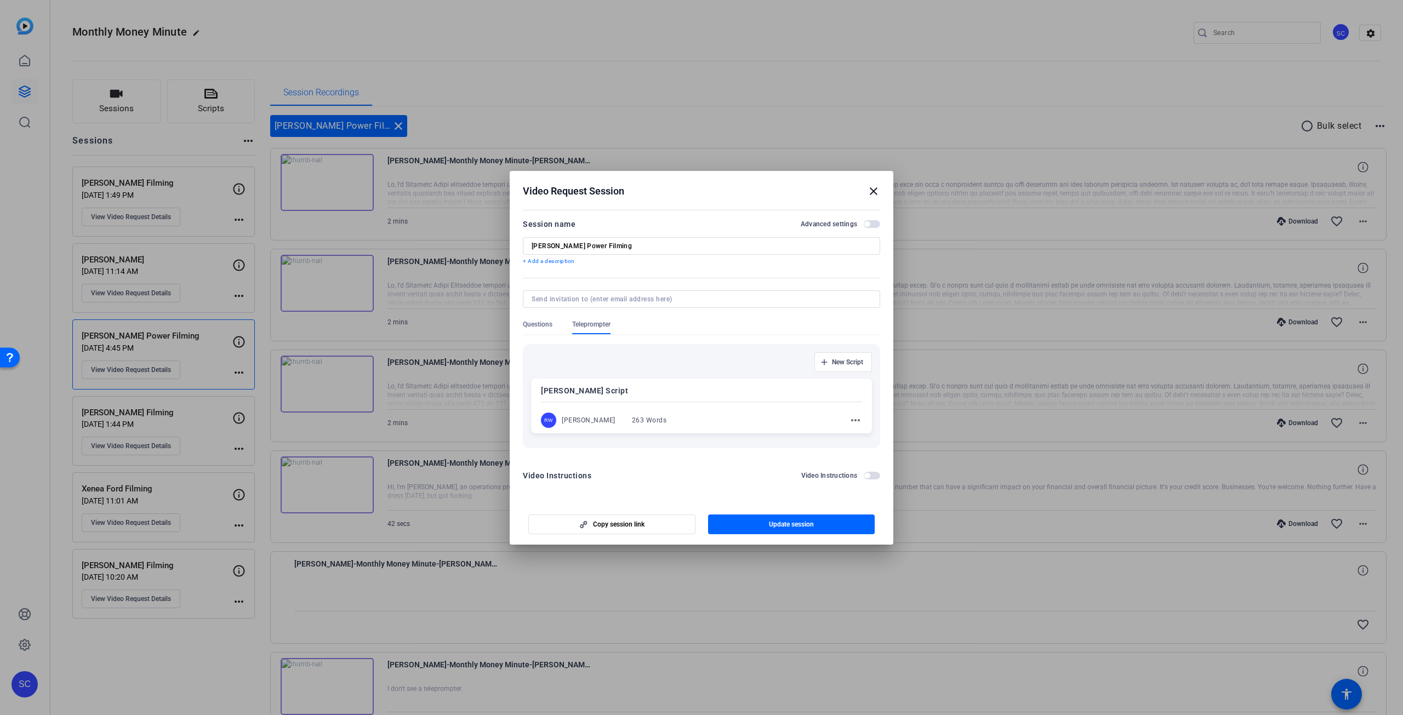
click at [874, 191] on mat-icon "close" at bounding box center [873, 191] width 13 height 13
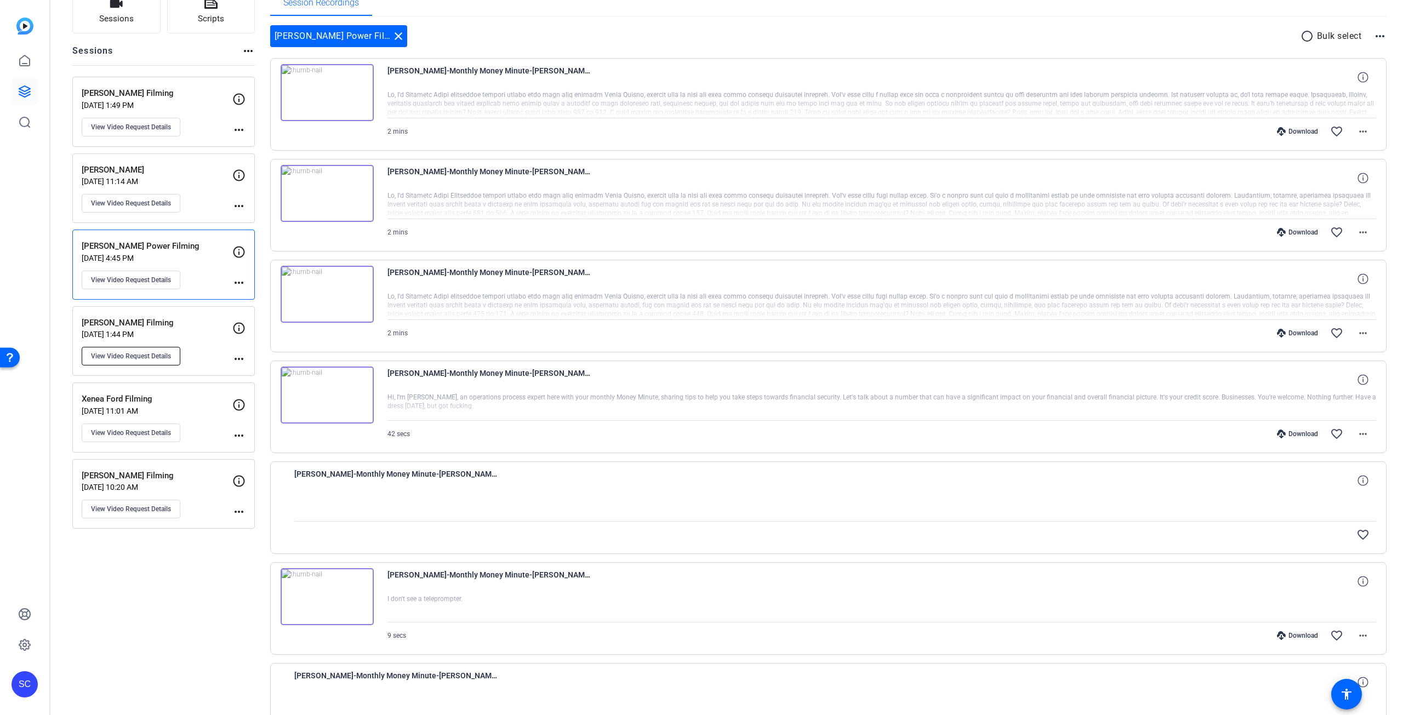
scroll to position [110, 0]
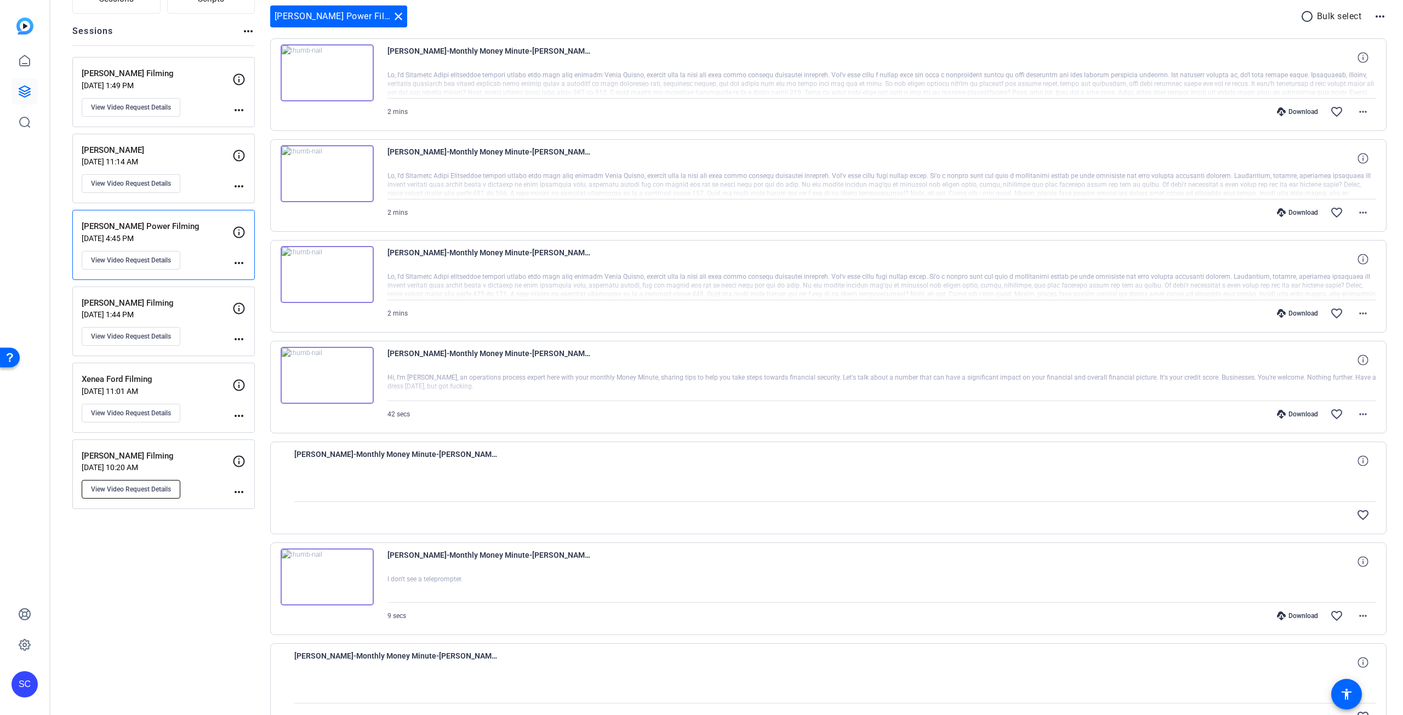
click at [150, 487] on span "View Video Request Details" at bounding box center [131, 489] width 80 height 9
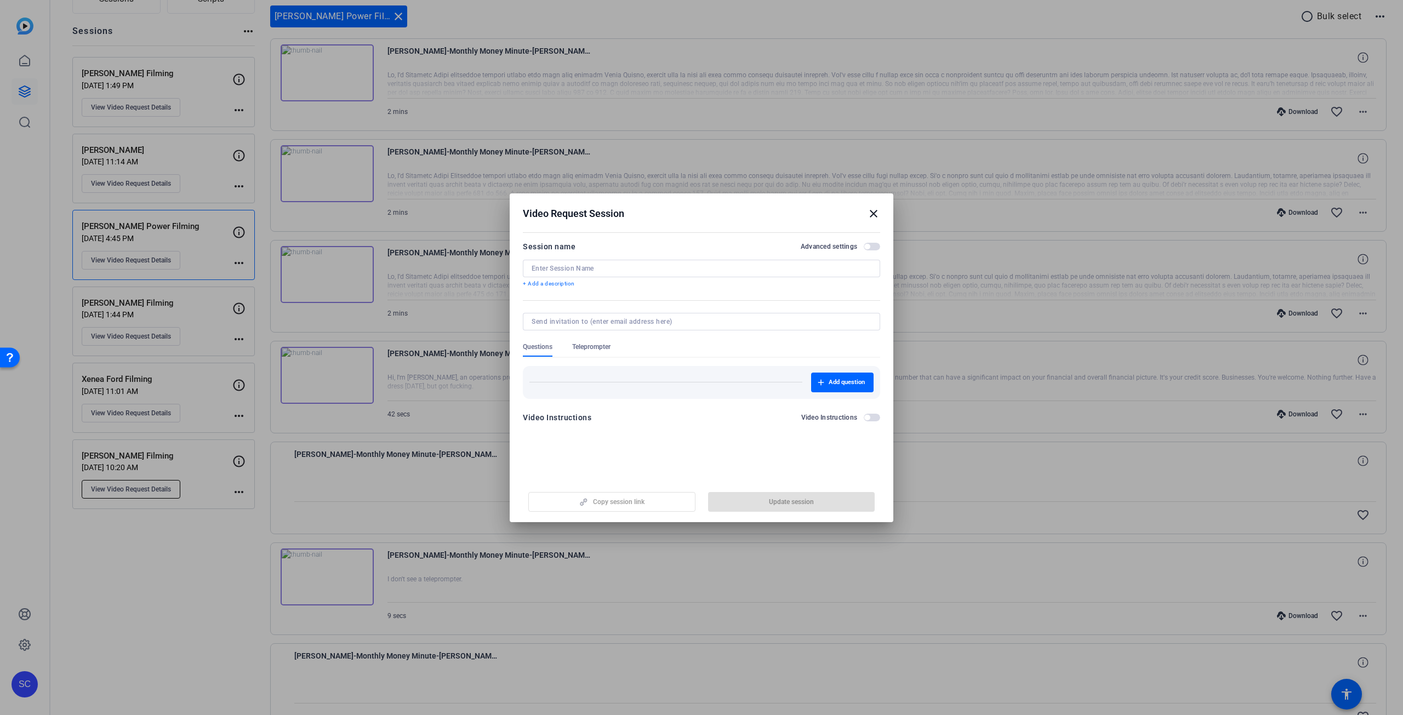
type input "[PERSON_NAME] Filming"
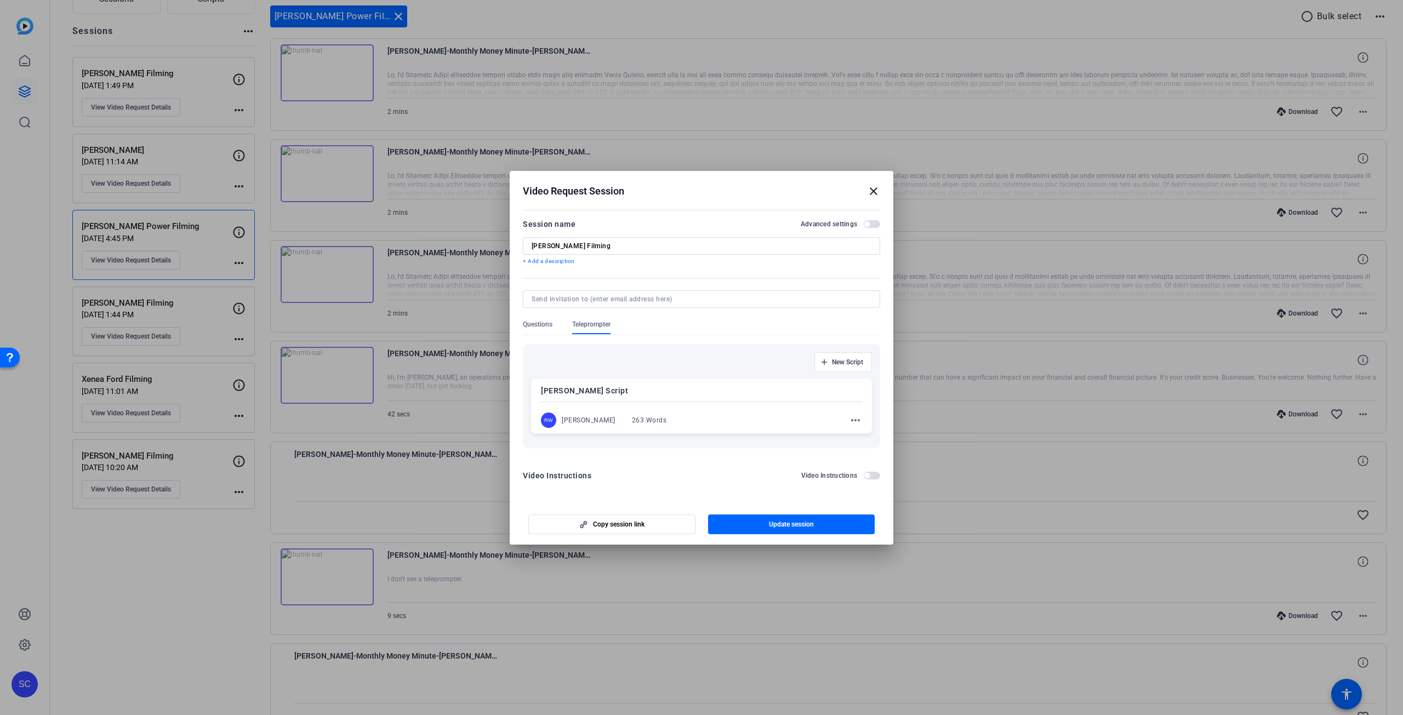
click at [875, 191] on mat-icon "close" at bounding box center [873, 191] width 13 height 13
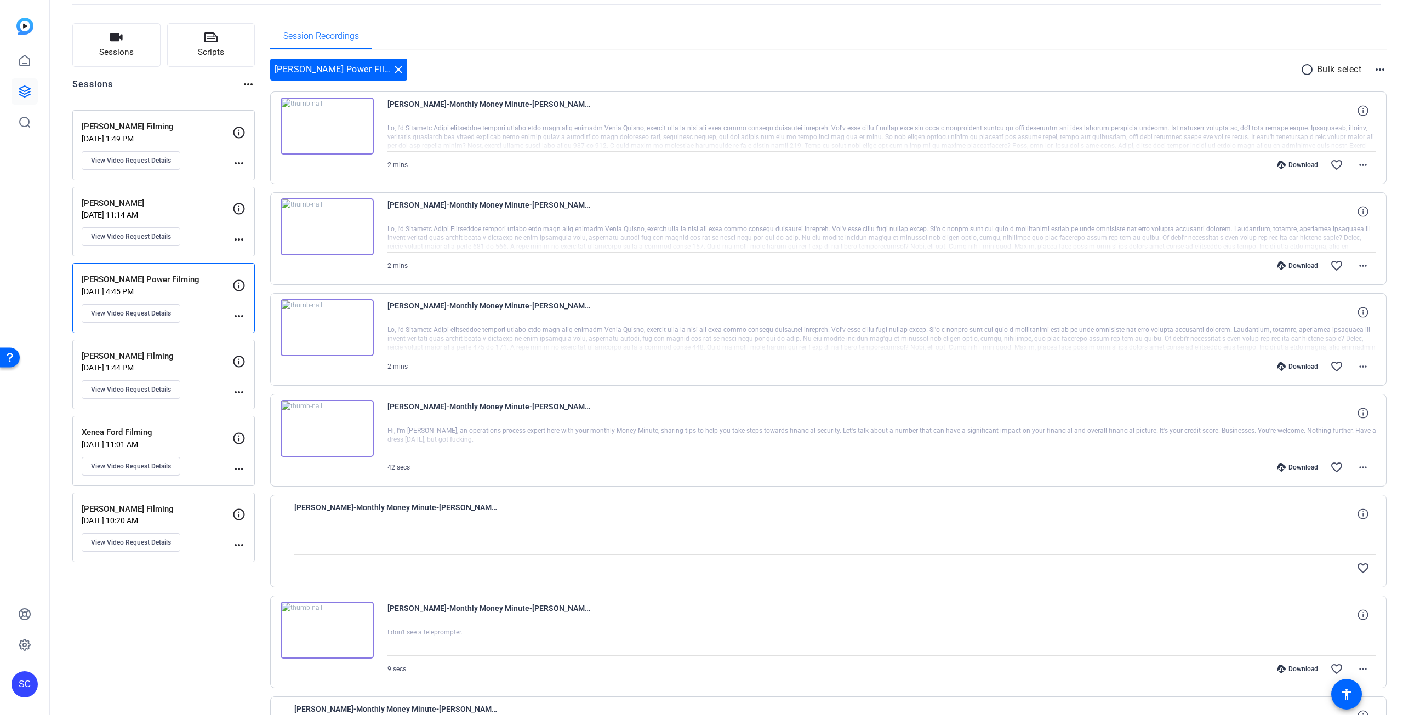
scroll to position [55, 0]
click at [214, 49] on span "Scripts" at bounding box center [211, 54] width 26 height 13
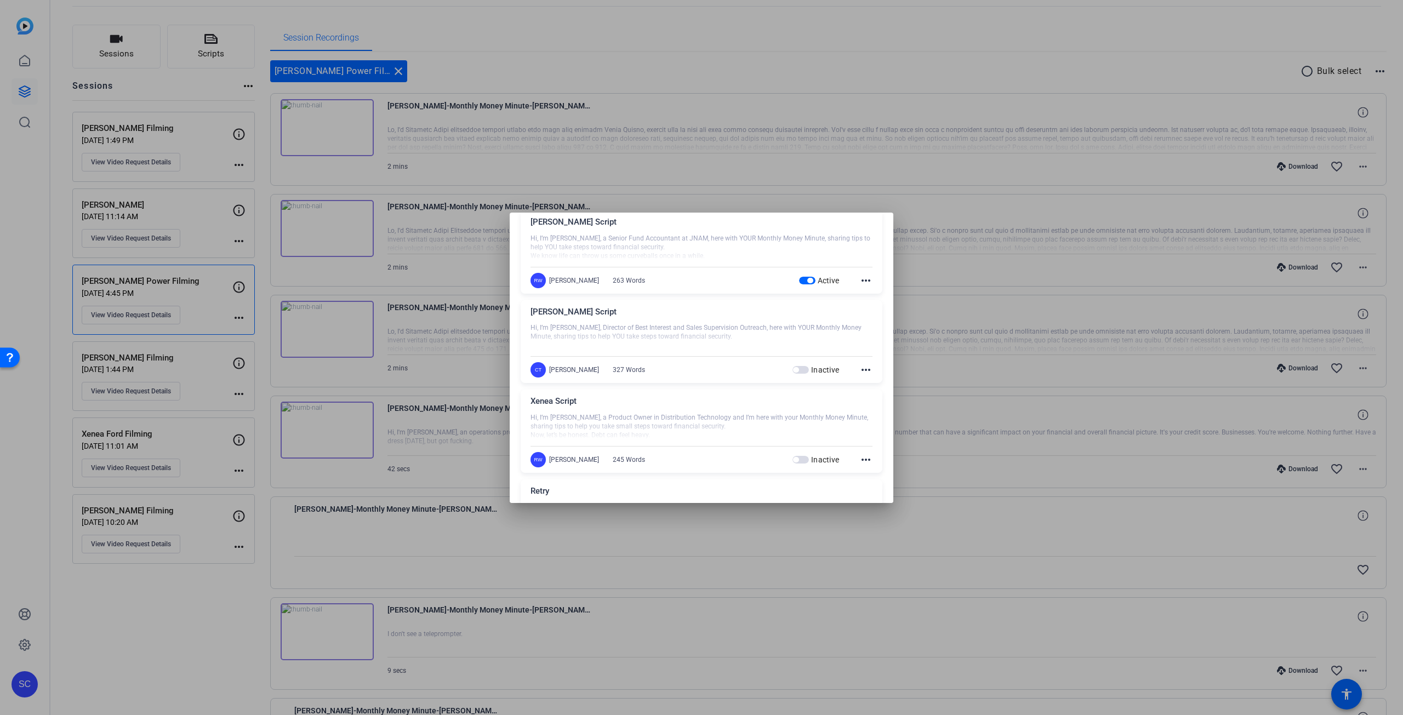
scroll to position [0, 0]
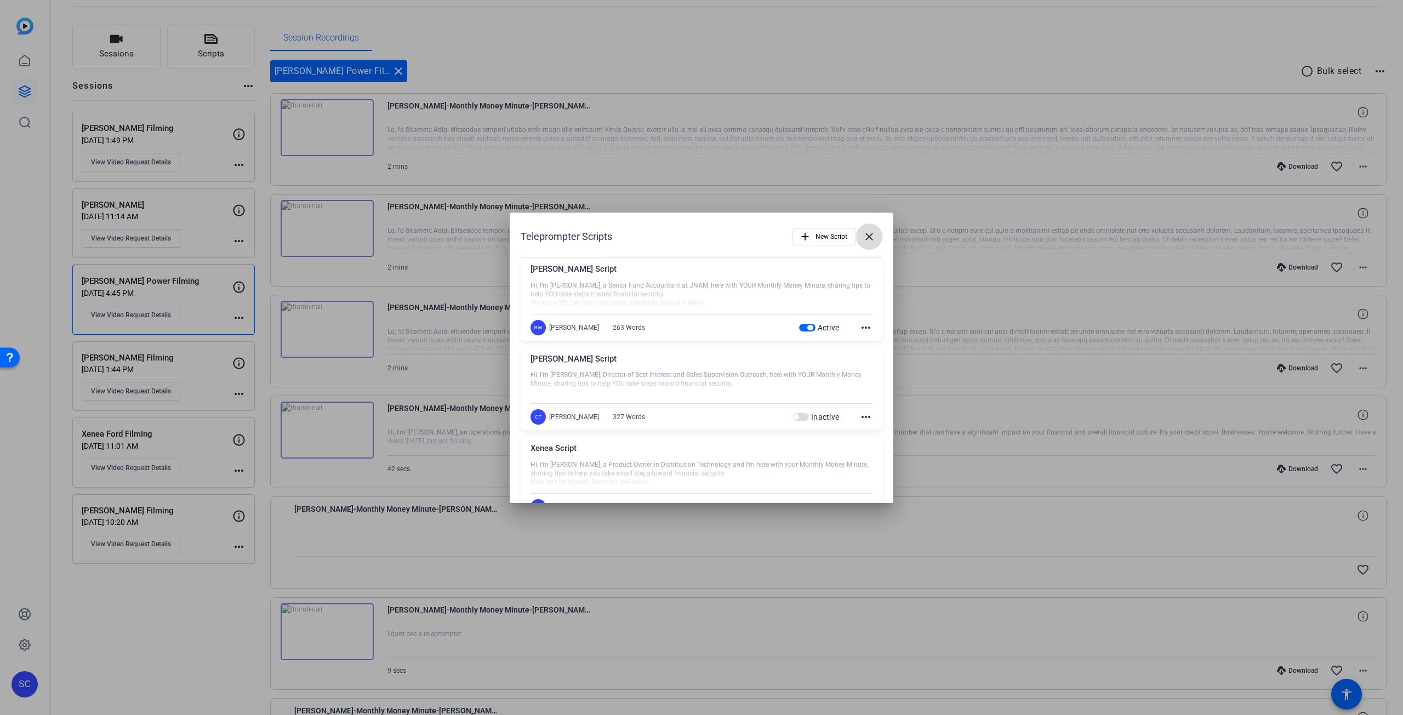
click at [865, 237] on mat-icon "close" at bounding box center [869, 236] width 13 height 13
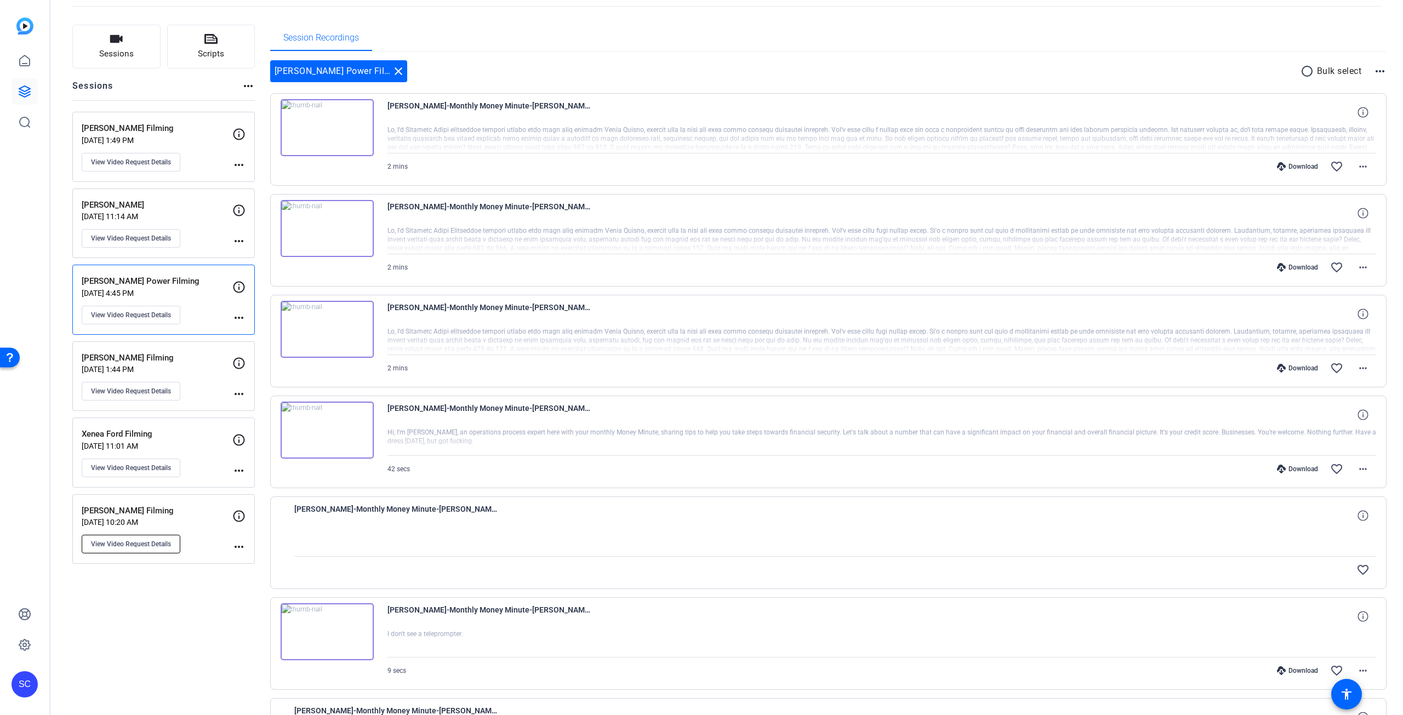
click at [163, 542] on span "View Video Request Details" at bounding box center [131, 544] width 80 height 9
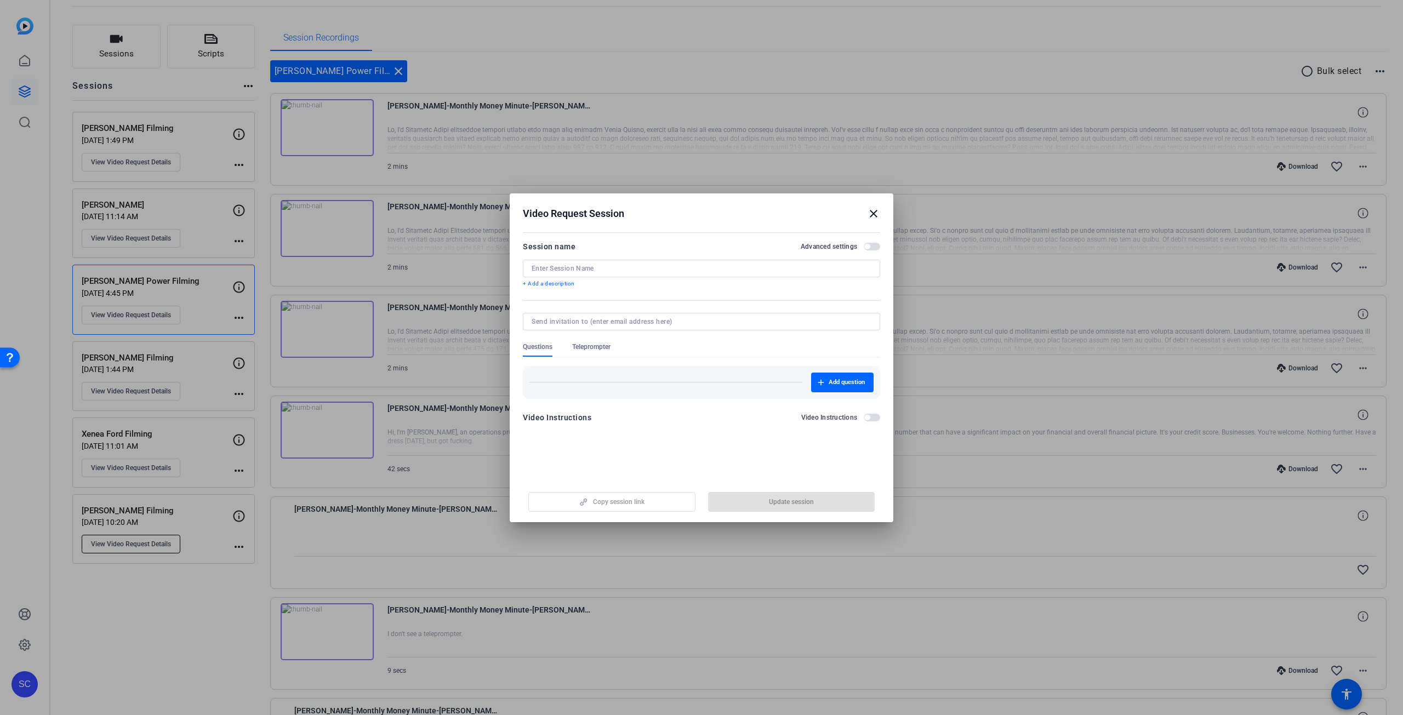
type input "[PERSON_NAME] Filming"
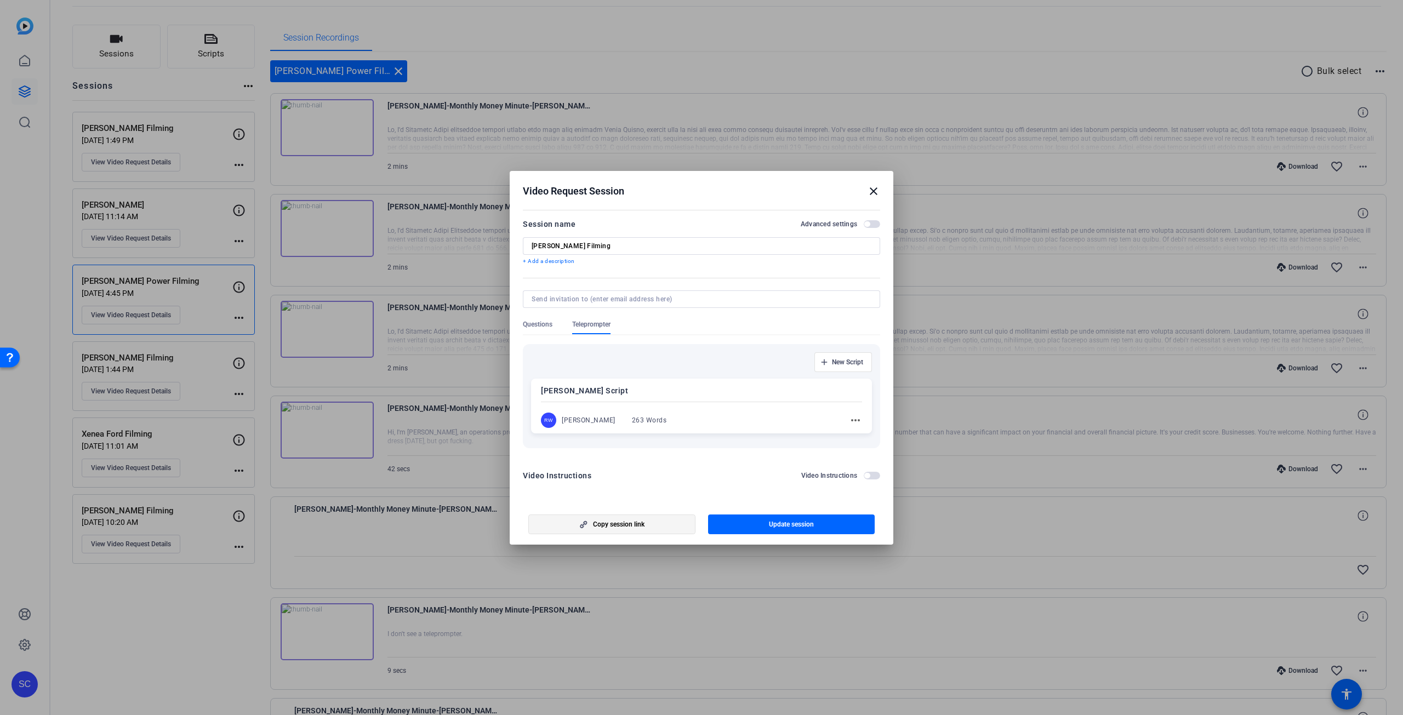
click at [643, 526] on span "Copy session link" at bounding box center [619, 524] width 52 height 9
click at [875, 189] on mat-icon "close" at bounding box center [873, 191] width 13 height 13
